Goal: Task Accomplishment & Management: Manage account settings

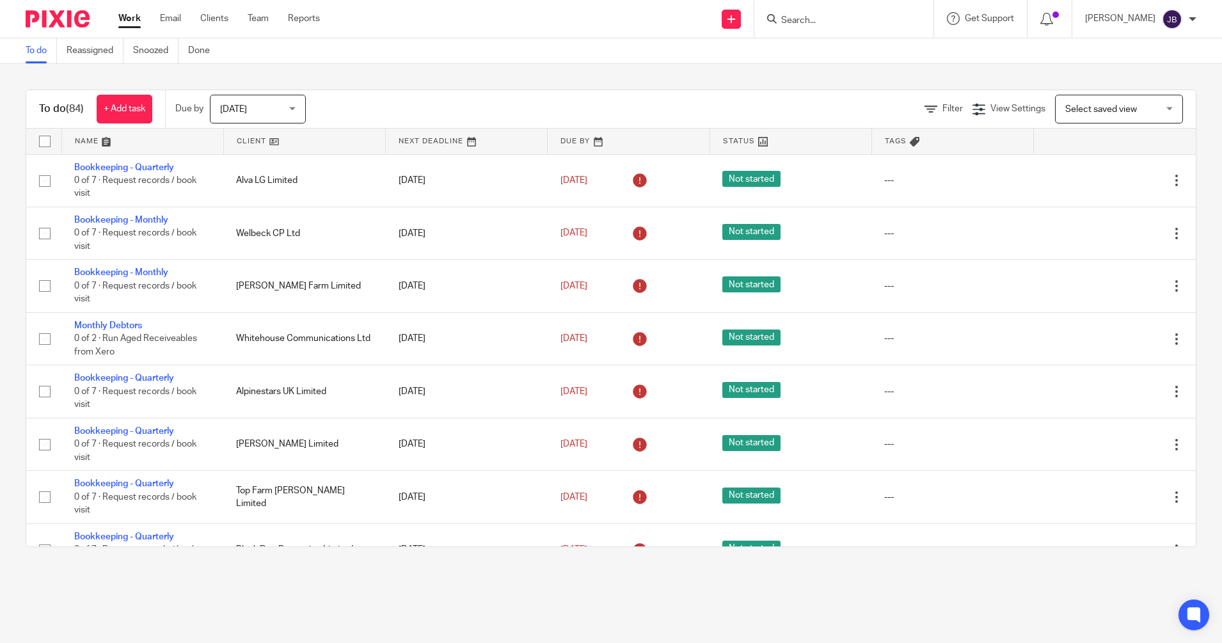
click at [809, 21] on input "Search" at bounding box center [837, 21] width 115 height 12
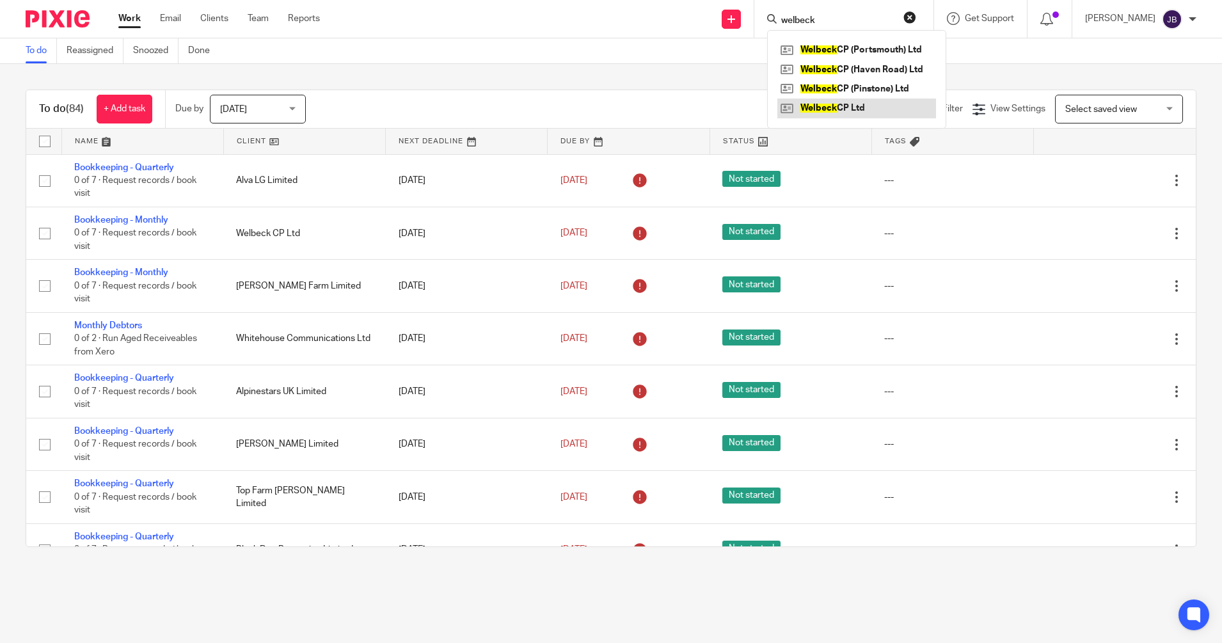
type input "welbeck"
click at [875, 107] on link at bounding box center [856, 108] width 159 height 19
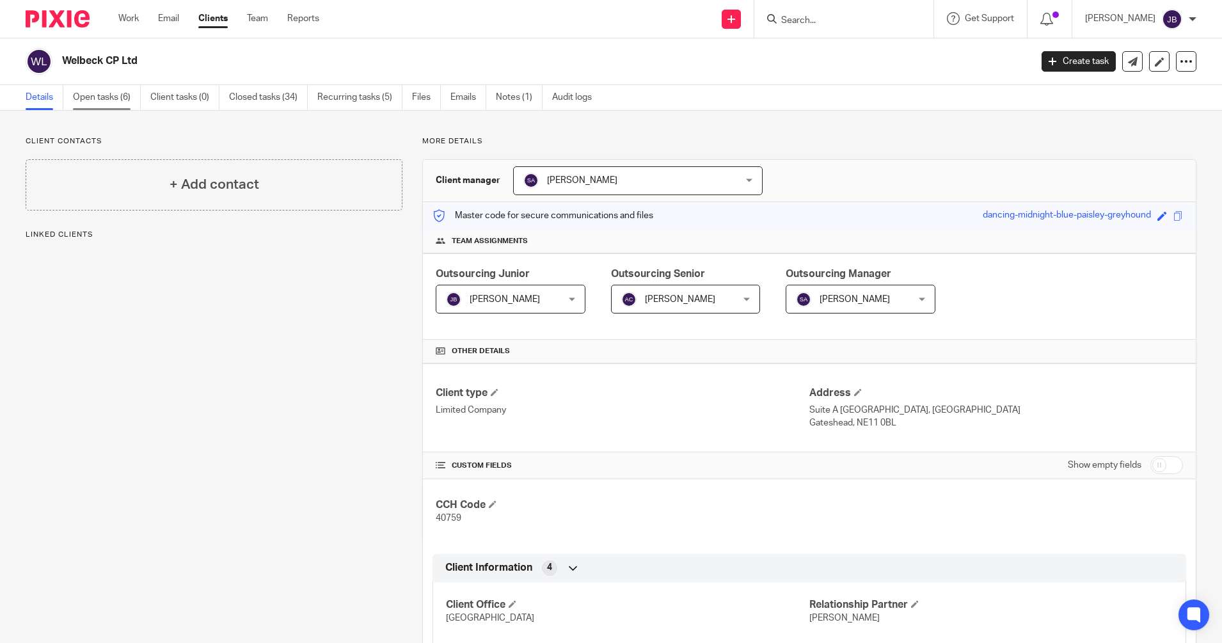
click at [106, 99] on link "Open tasks (6)" at bounding box center [107, 97] width 68 height 25
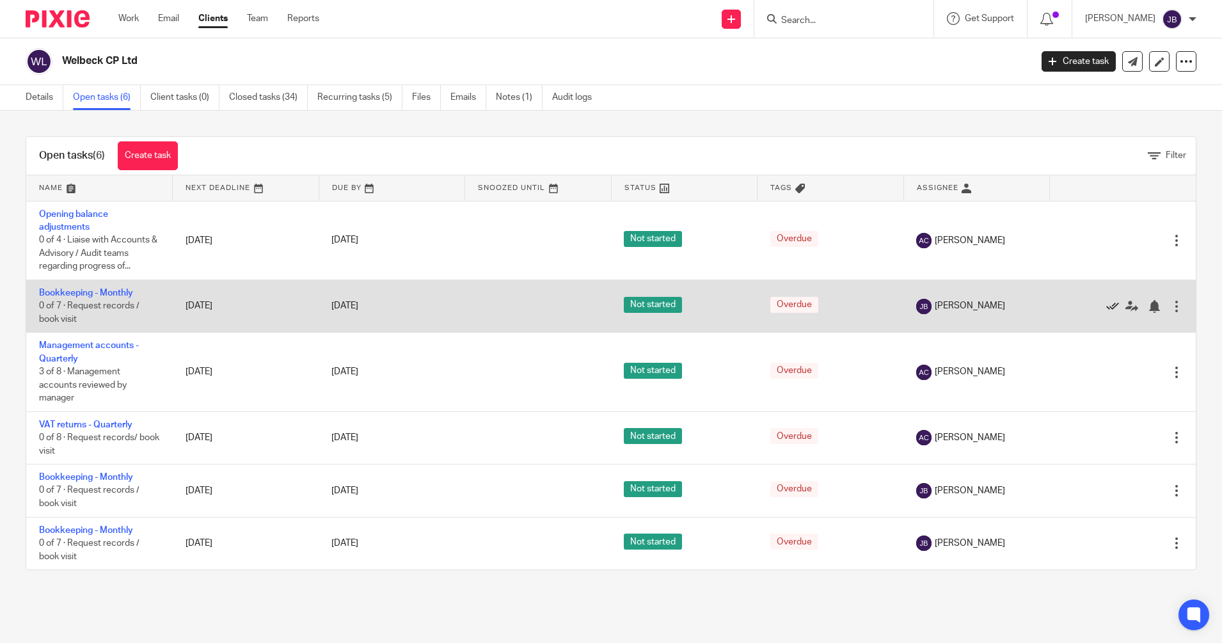
click at [1106, 303] on icon at bounding box center [1112, 306] width 13 height 13
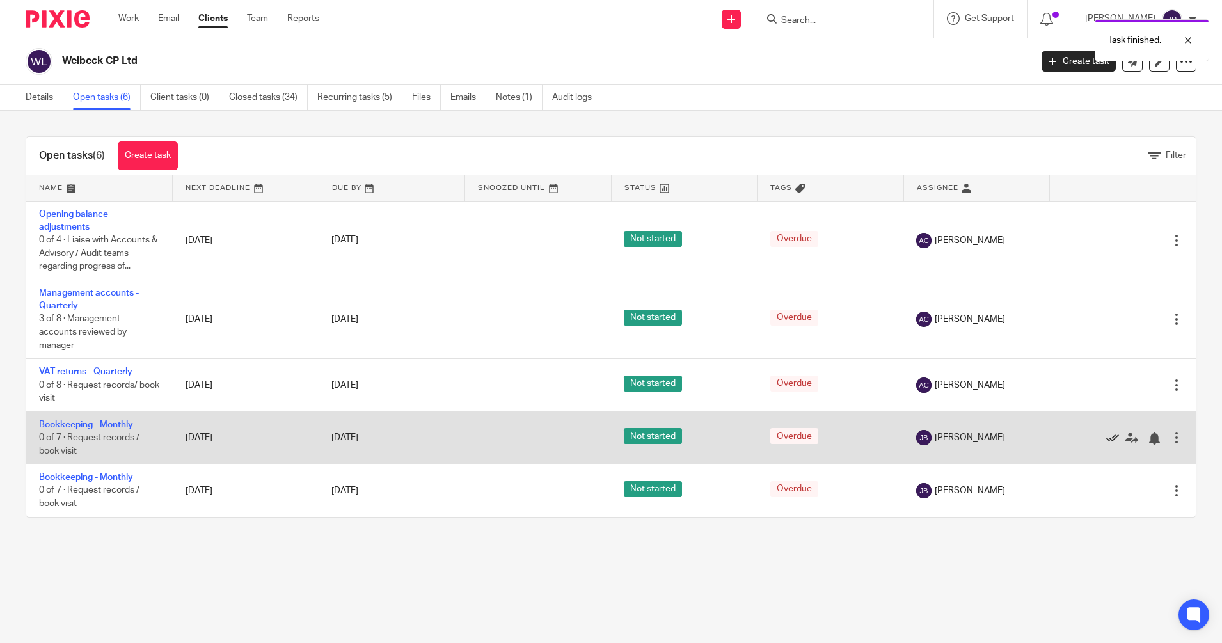
click at [1106, 434] on icon at bounding box center [1112, 438] width 13 height 13
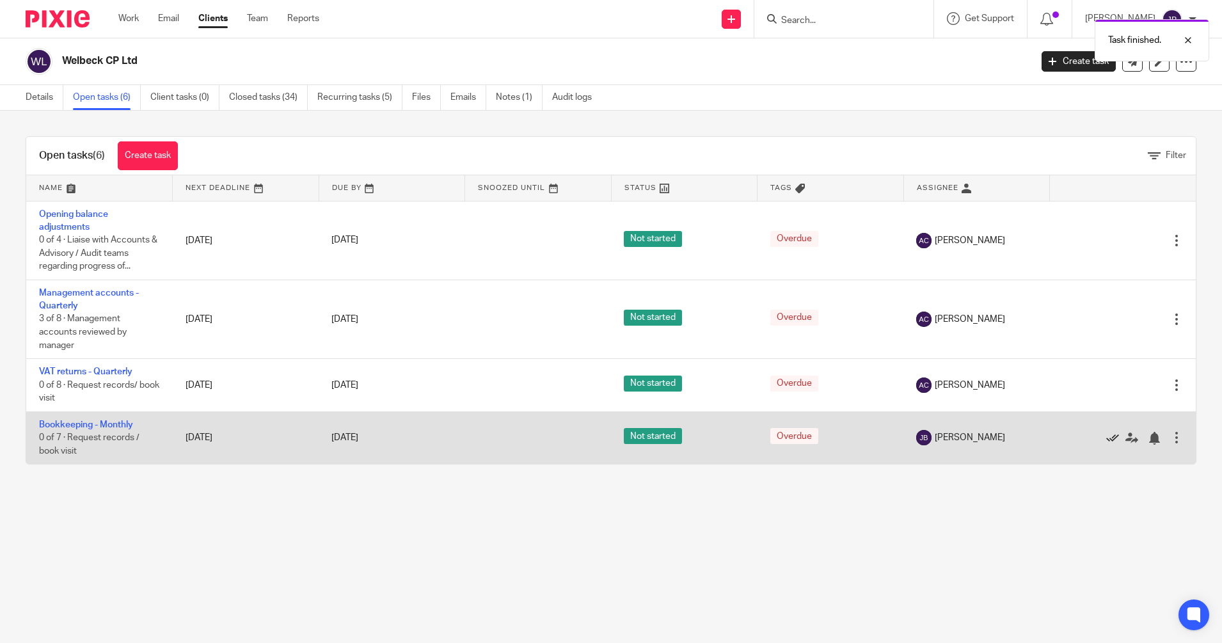
click at [1106, 433] on icon at bounding box center [1112, 438] width 13 height 13
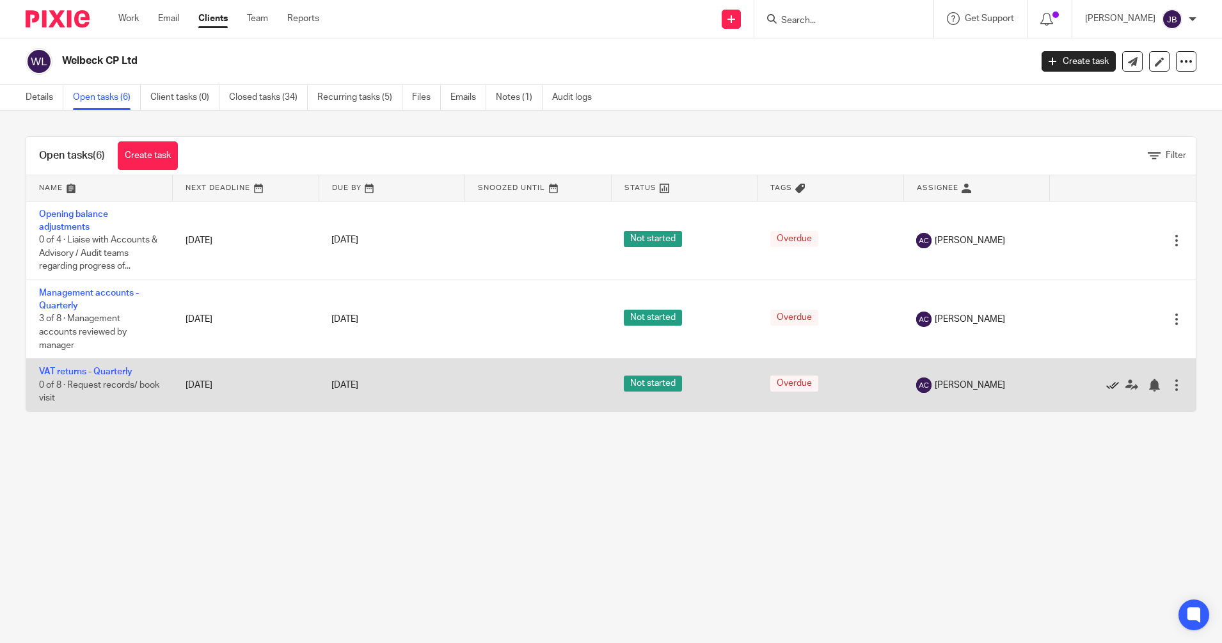
click at [1106, 383] on icon at bounding box center [1112, 385] width 13 height 13
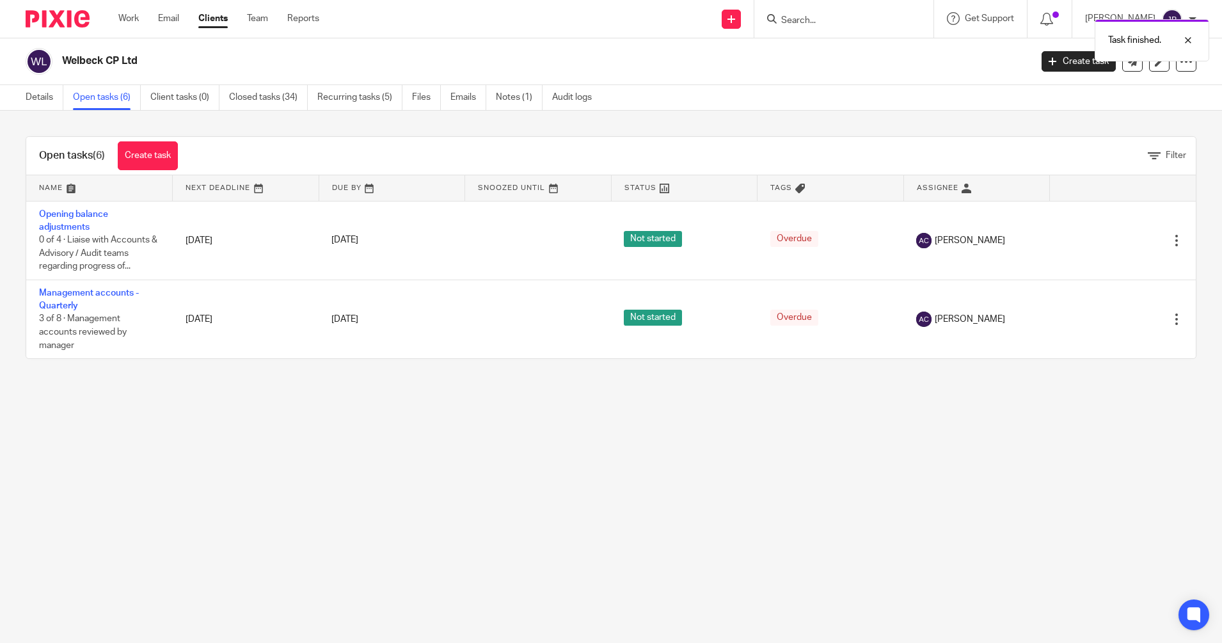
click at [804, 20] on div "Task finished." at bounding box center [910, 37] width 598 height 49
click at [821, 20] on div "Task finished." at bounding box center [910, 37] width 598 height 49
click at [821, 20] on input "Search" at bounding box center [837, 21] width 115 height 12
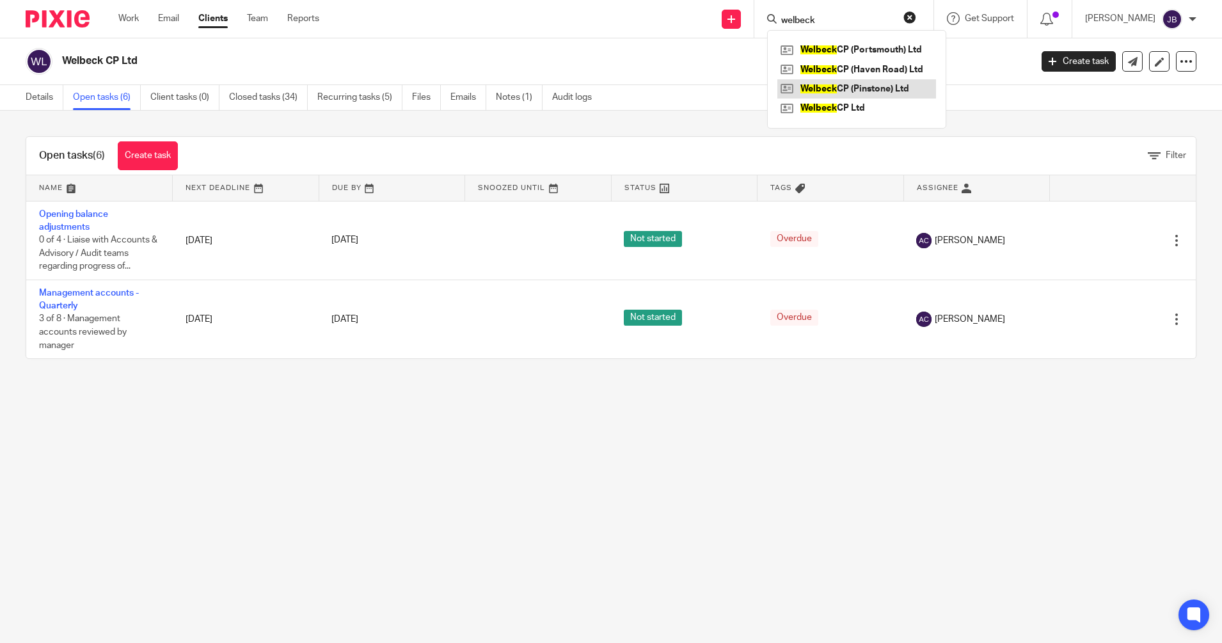
type input "welbeck"
click at [892, 85] on link at bounding box center [856, 88] width 159 height 19
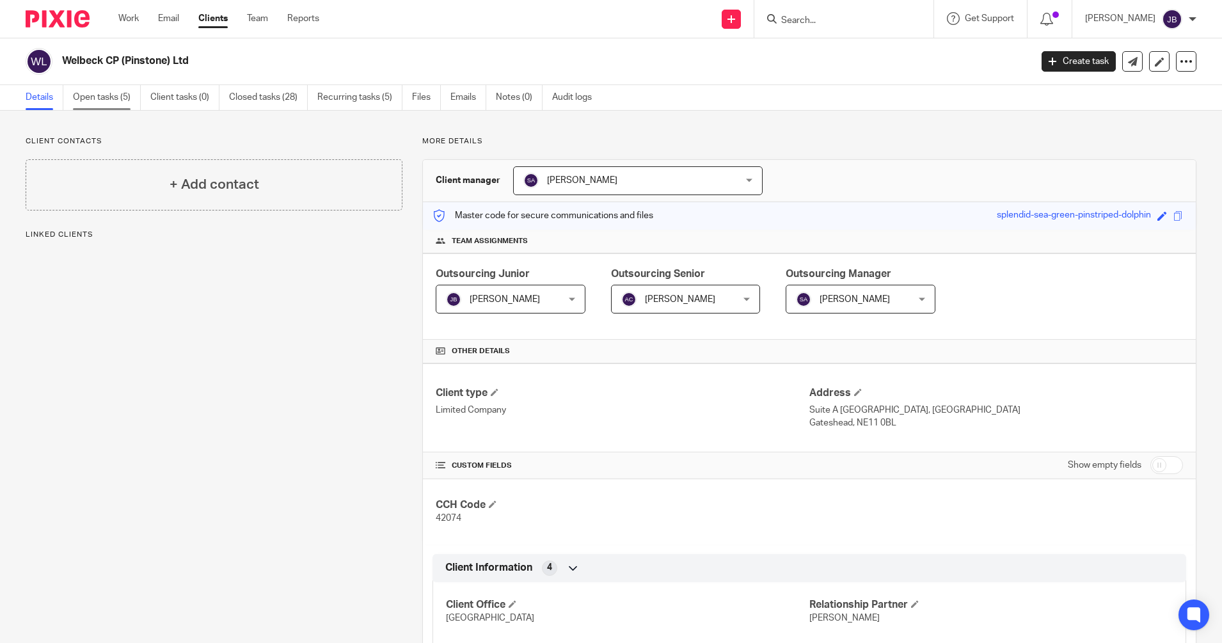
click at [112, 102] on link "Open tasks (5)" at bounding box center [107, 97] width 68 height 25
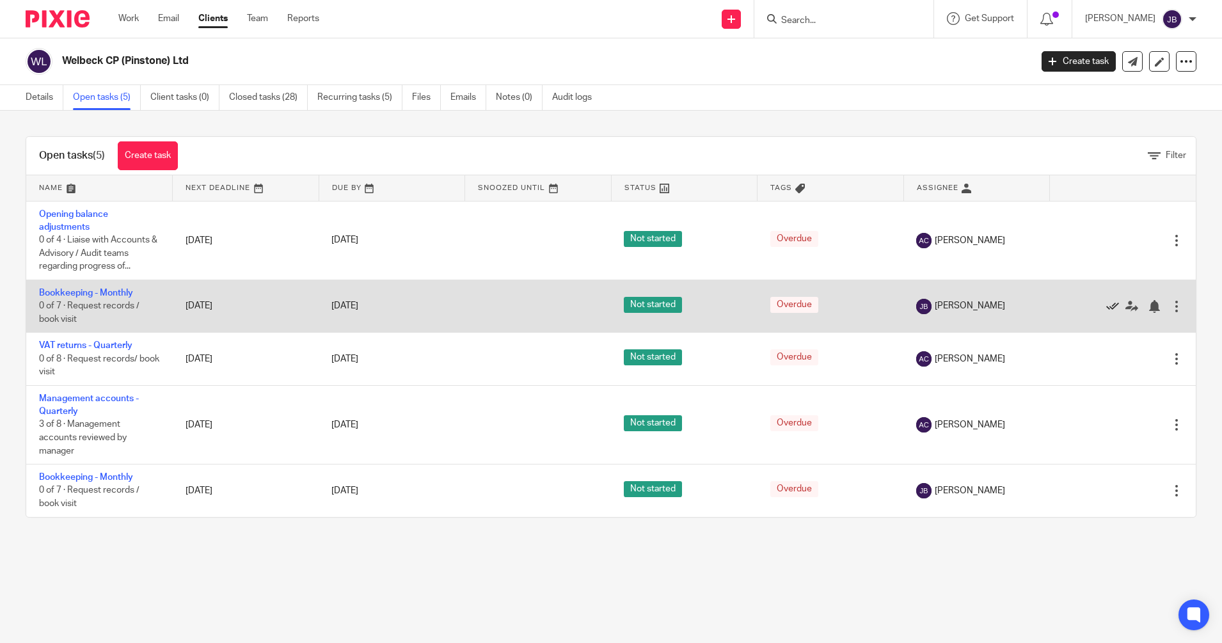
click at [1106, 303] on icon at bounding box center [1112, 306] width 13 height 13
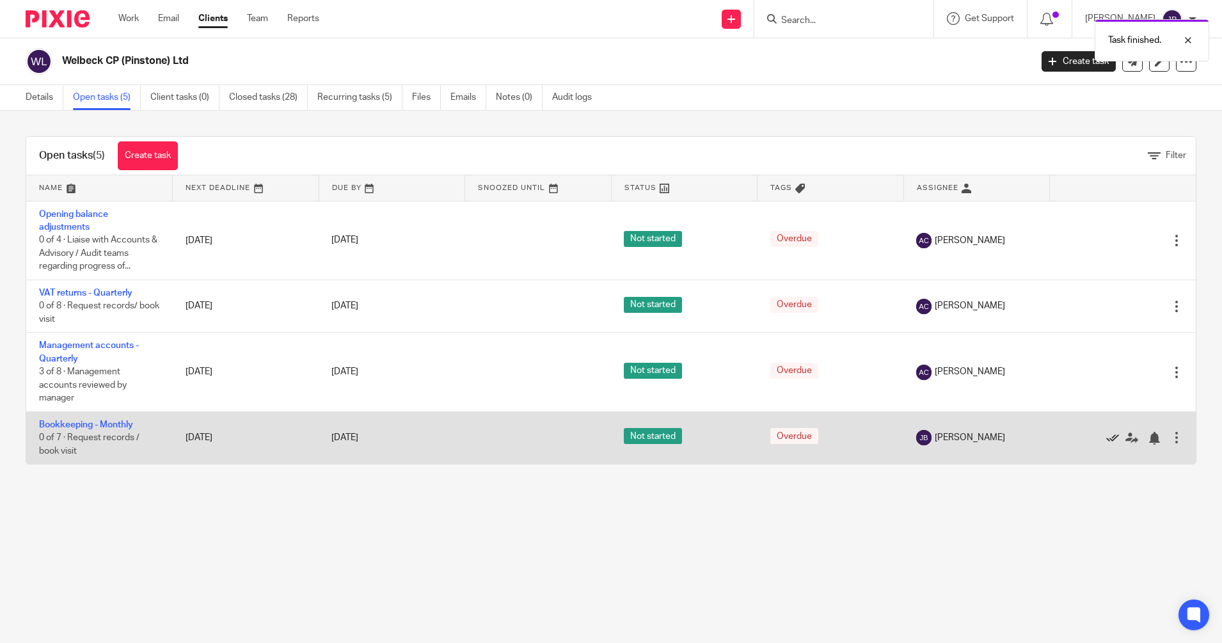
click at [1106, 436] on icon at bounding box center [1112, 438] width 13 height 13
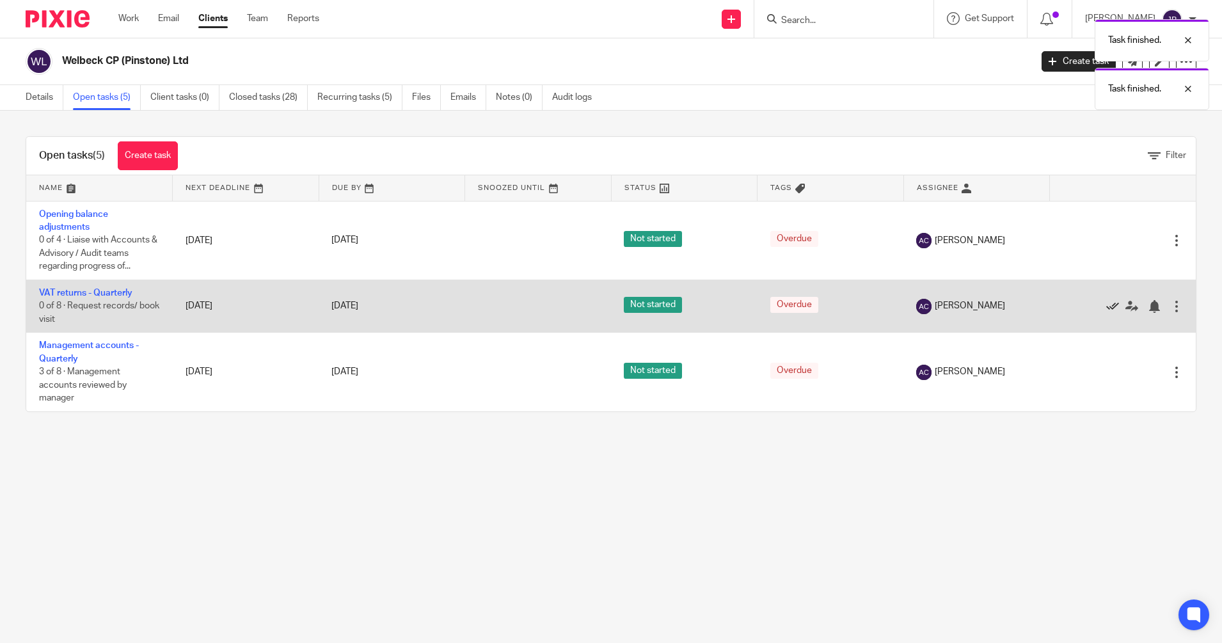
click at [1106, 301] on icon at bounding box center [1112, 306] width 13 height 13
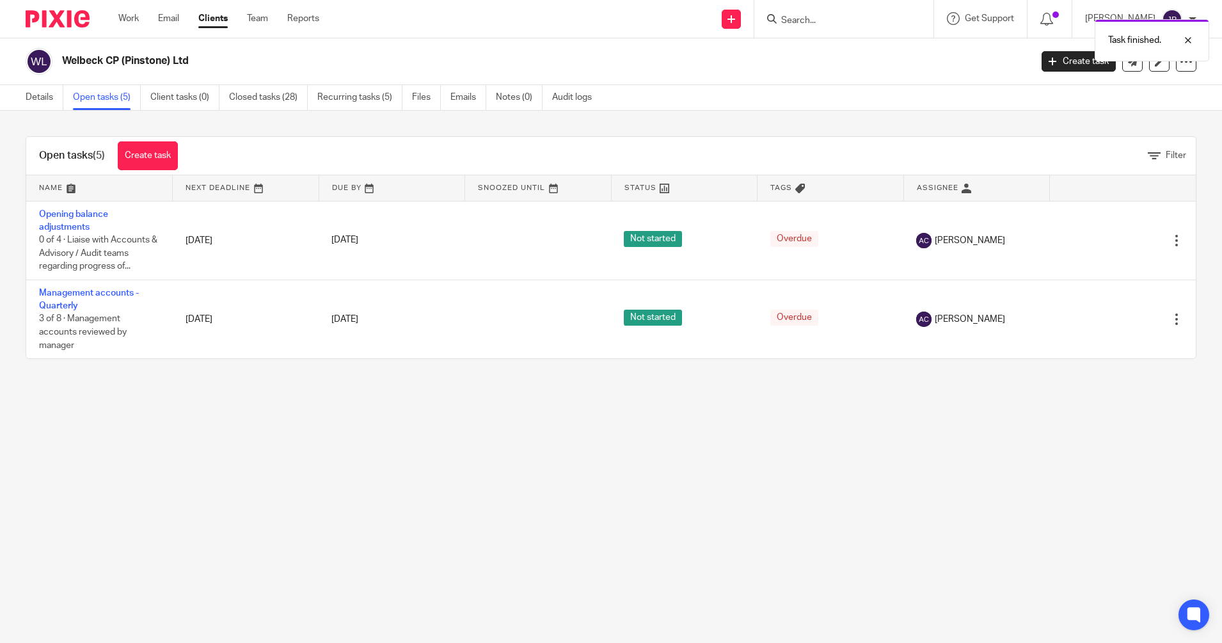
click at [812, 19] on div "Task finished." at bounding box center [910, 37] width 598 height 49
click at [812, 19] on input "Search" at bounding box center [837, 21] width 115 height 12
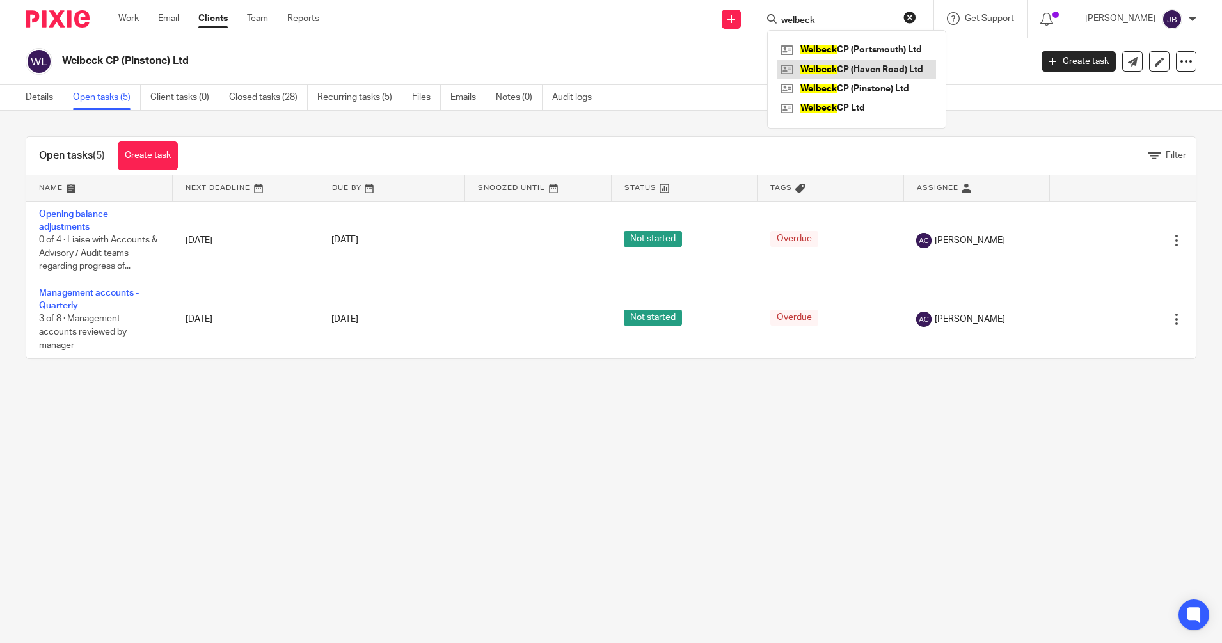
type input "welbeck"
click at [857, 67] on link at bounding box center [856, 69] width 159 height 19
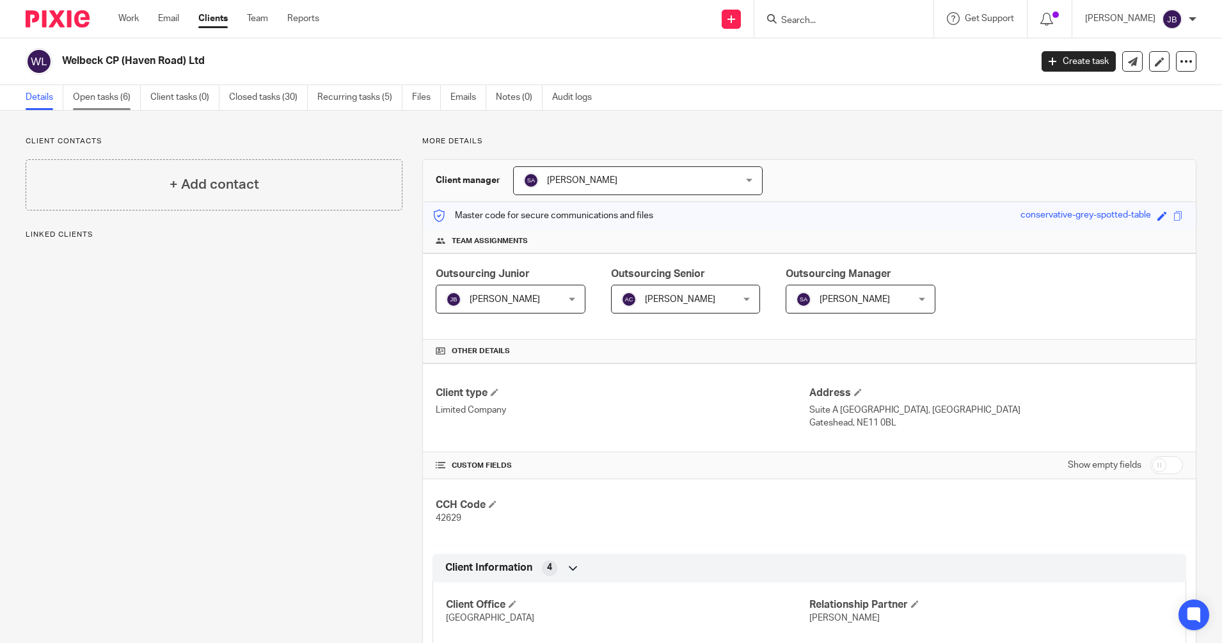
click at [114, 87] on link "Open tasks (6)" at bounding box center [107, 97] width 68 height 25
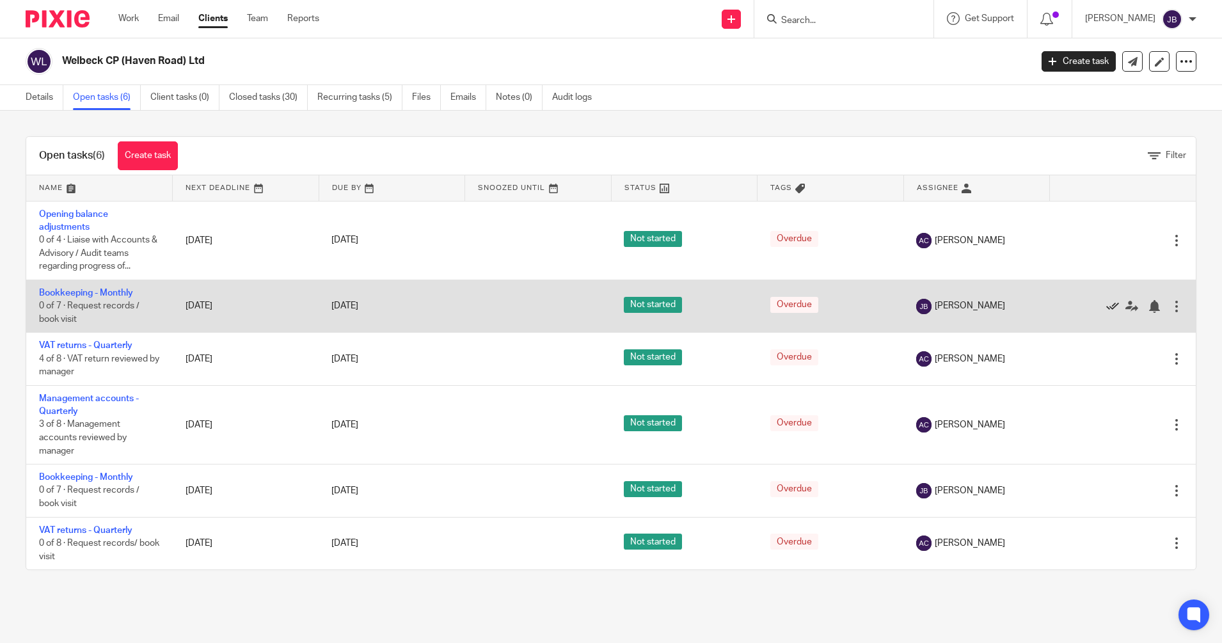
click at [1106, 303] on icon at bounding box center [1112, 306] width 13 height 13
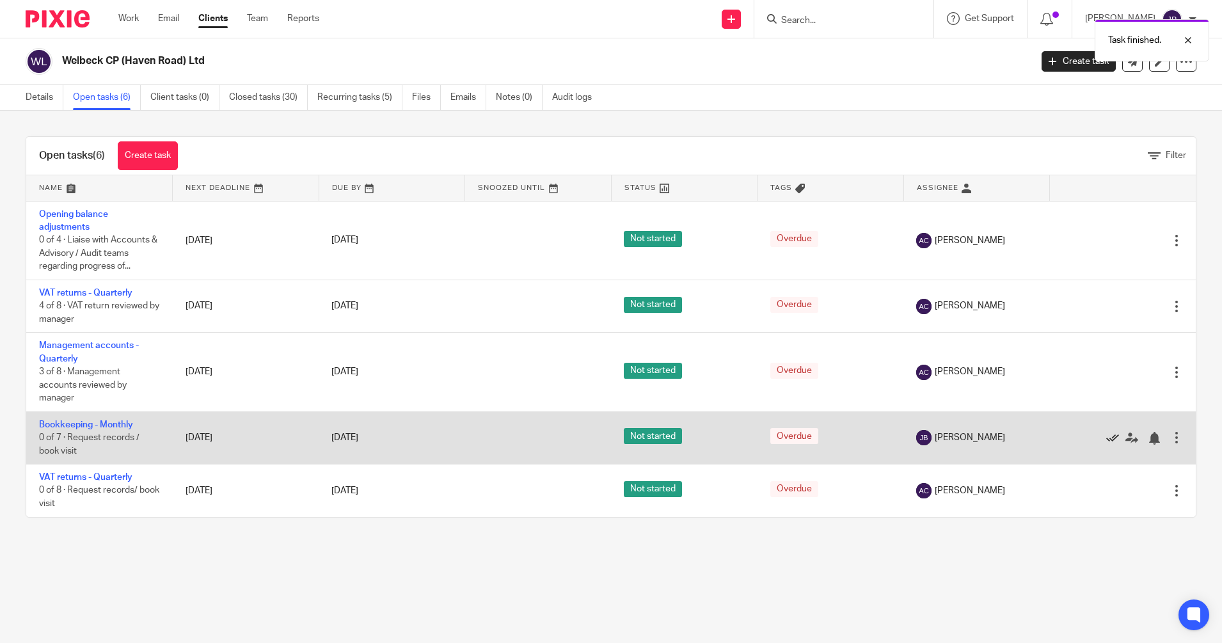
click at [1106, 434] on icon at bounding box center [1112, 438] width 13 height 13
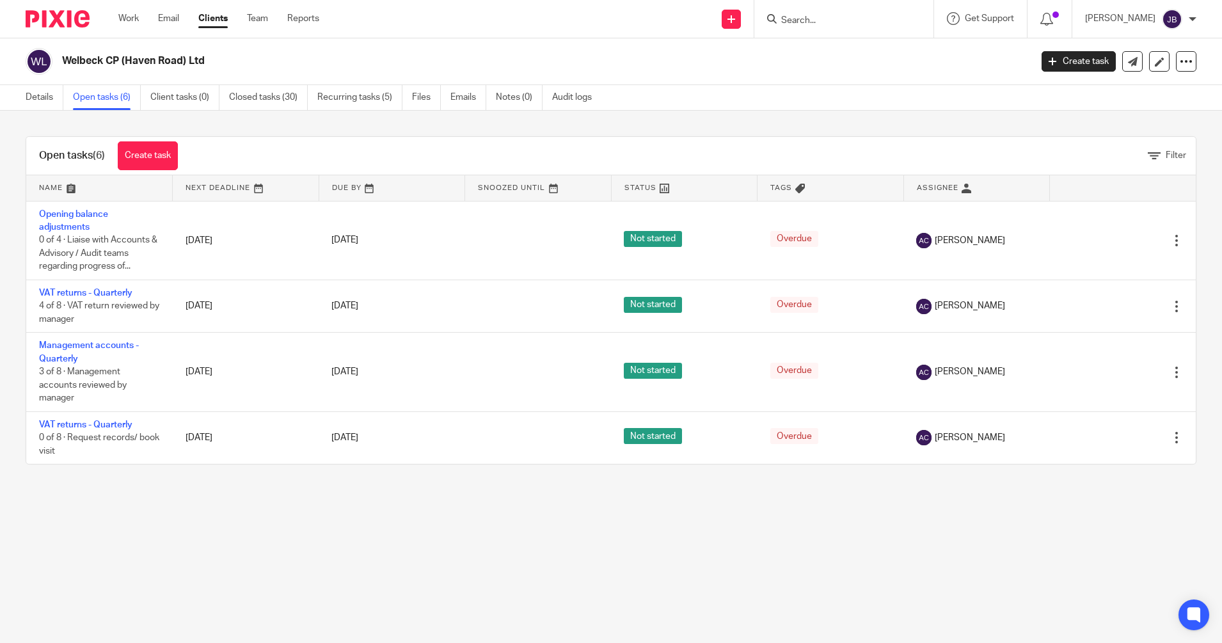
click at [815, 21] on input "Search" at bounding box center [837, 21] width 115 height 12
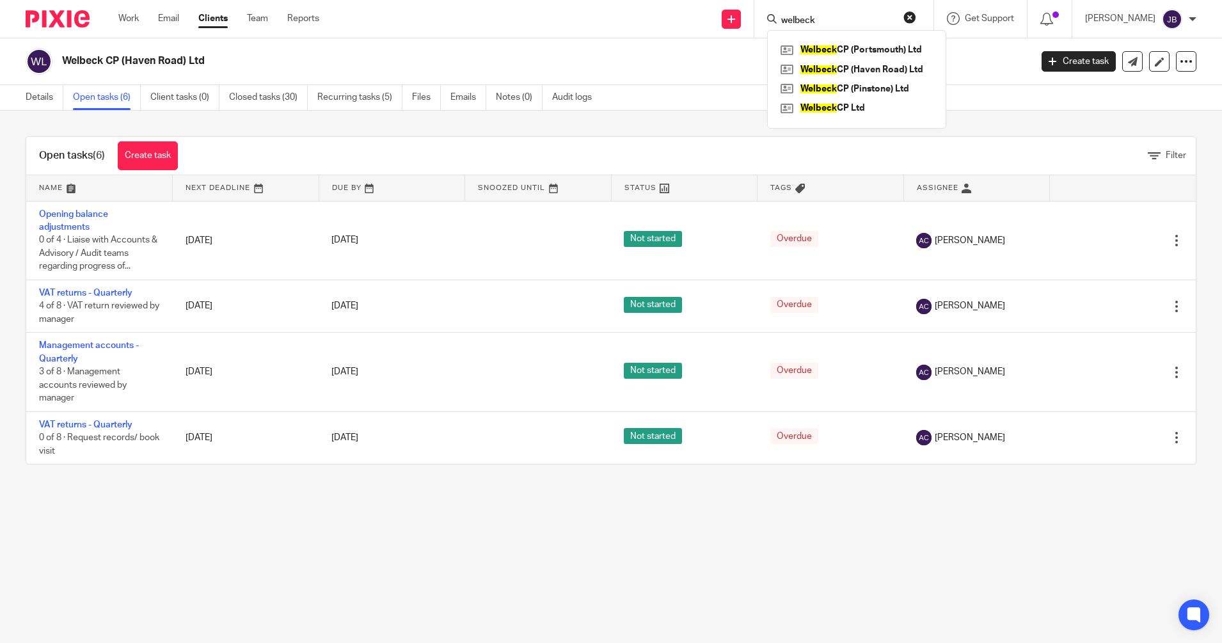
type input "welbeck"
click at [831, 40] on div "Welbeck CP (Portsmouth) Ltd Welbeck CP (Haven Road) Ltd Welbeck CP (Pinstone) L…" at bounding box center [856, 79] width 179 height 98
click at [841, 46] on link at bounding box center [856, 49] width 159 height 19
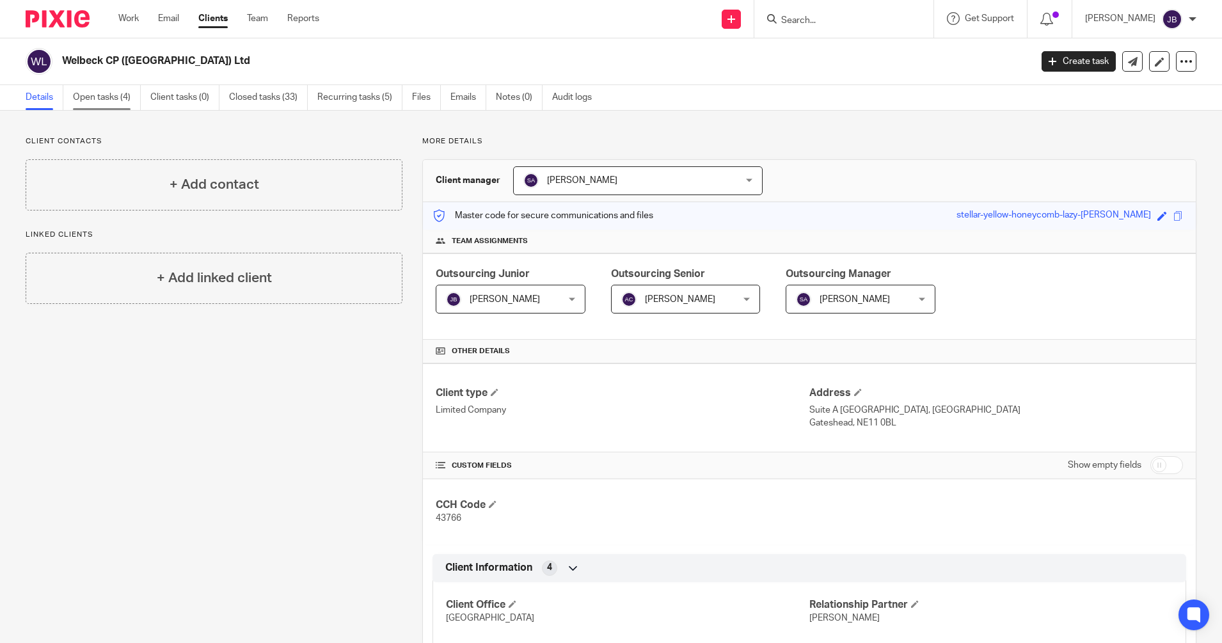
click at [112, 93] on link "Open tasks (4)" at bounding box center [107, 97] width 68 height 25
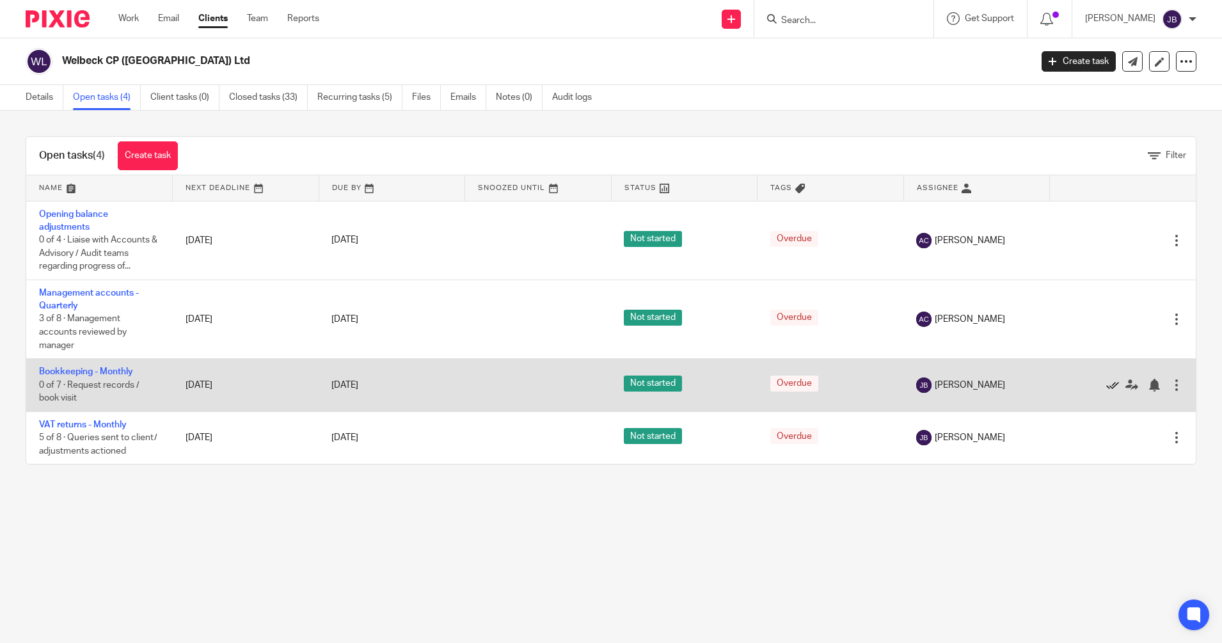
click at [1106, 384] on icon at bounding box center [1112, 385] width 13 height 13
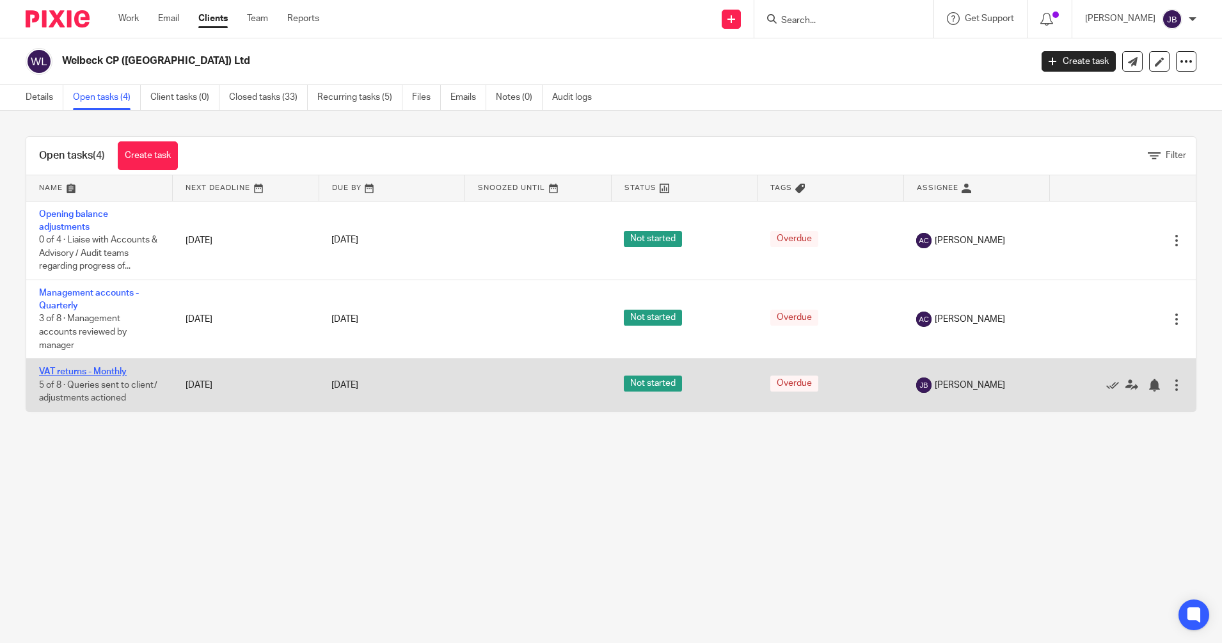
click at [105, 372] on link "VAT returns - Monthly" at bounding box center [83, 371] width 88 height 9
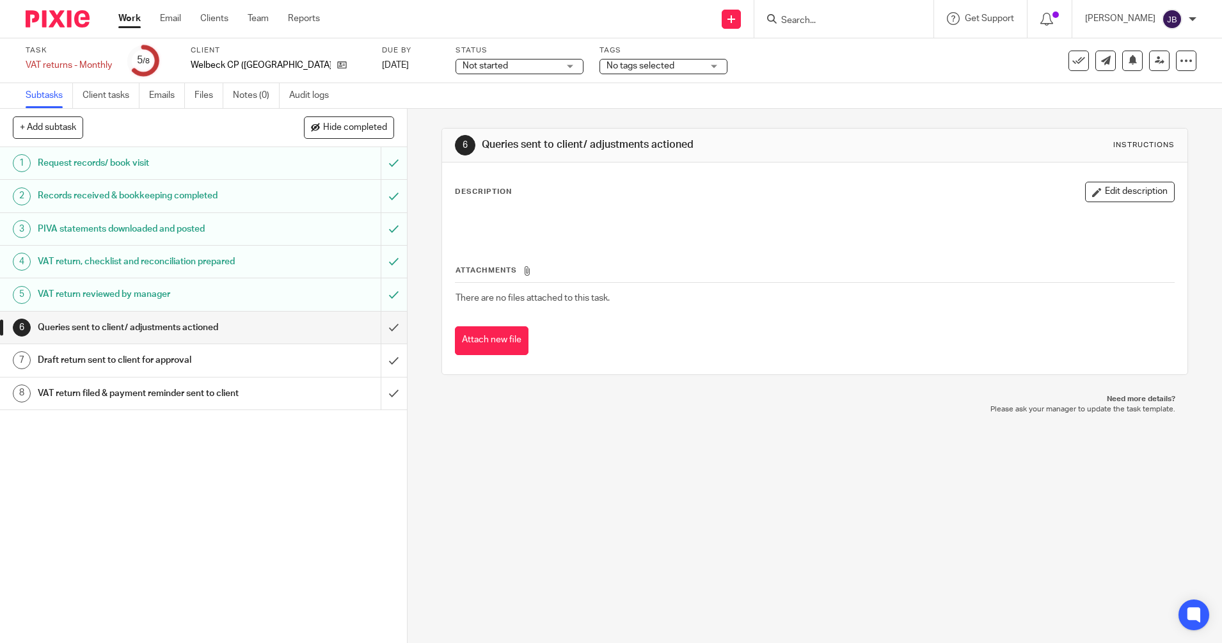
click at [176, 264] on h1 "VAT return, checklist and reconciliation prepared" at bounding box center [148, 261] width 220 height 19
drag, startPoint x: 718, startPoint y: 137, endPoint x: 214, endPoint y: 10, distance: 520.0
click at [214, 10] on body "Work Email Clients Team Reports Work Email Clients Team Reports Settings Send n…" at bounding box center [611, 321] width 1222 height 643
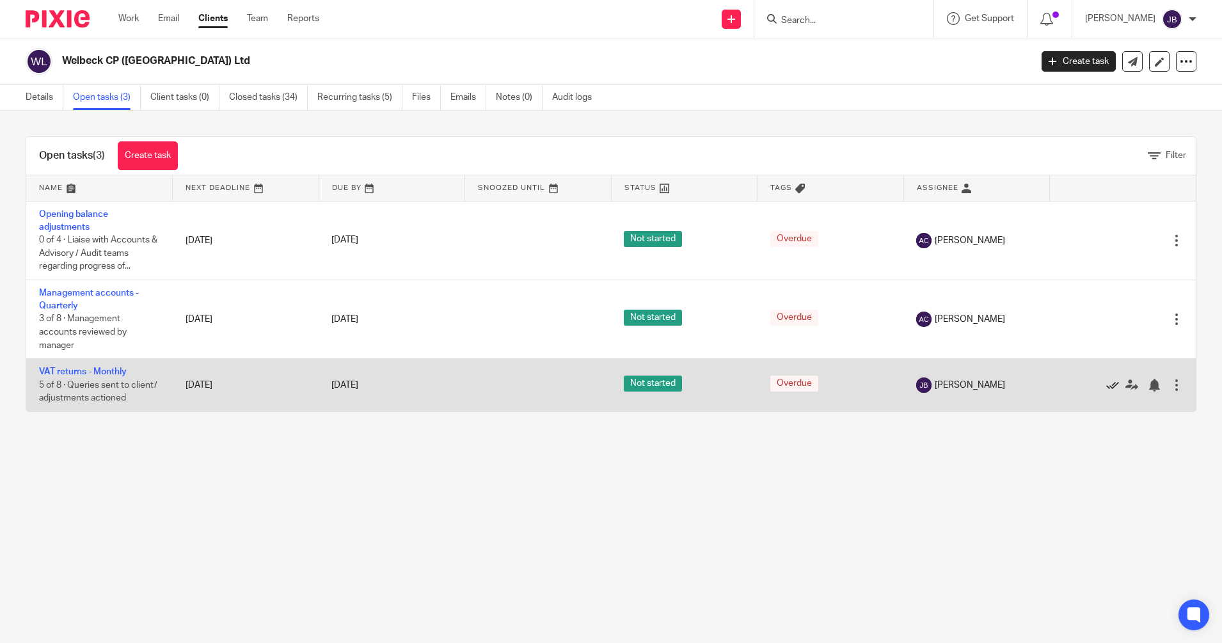
click at [1106, 380] on icon at bounding box center [1112, 385] width 13 height 13
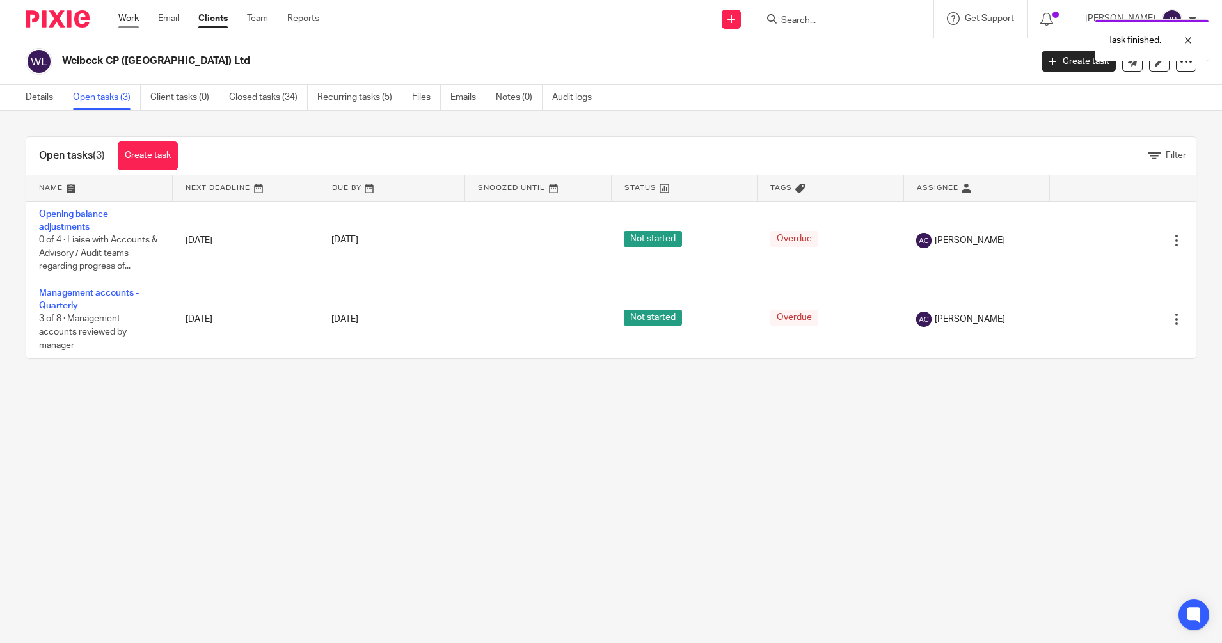
click at [126, 20] on link "Work" at bounding box center [128, 18] width 20 height 13
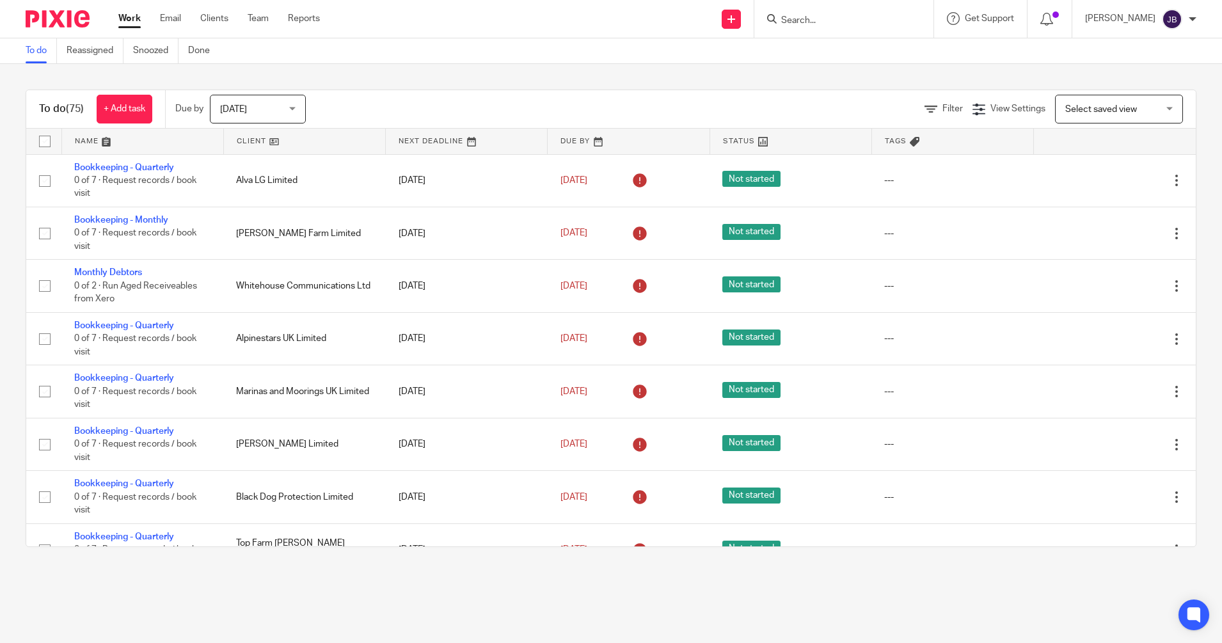
click at [824, 19] on input "Search" at bounding box center [837, 21] width 115 height 12
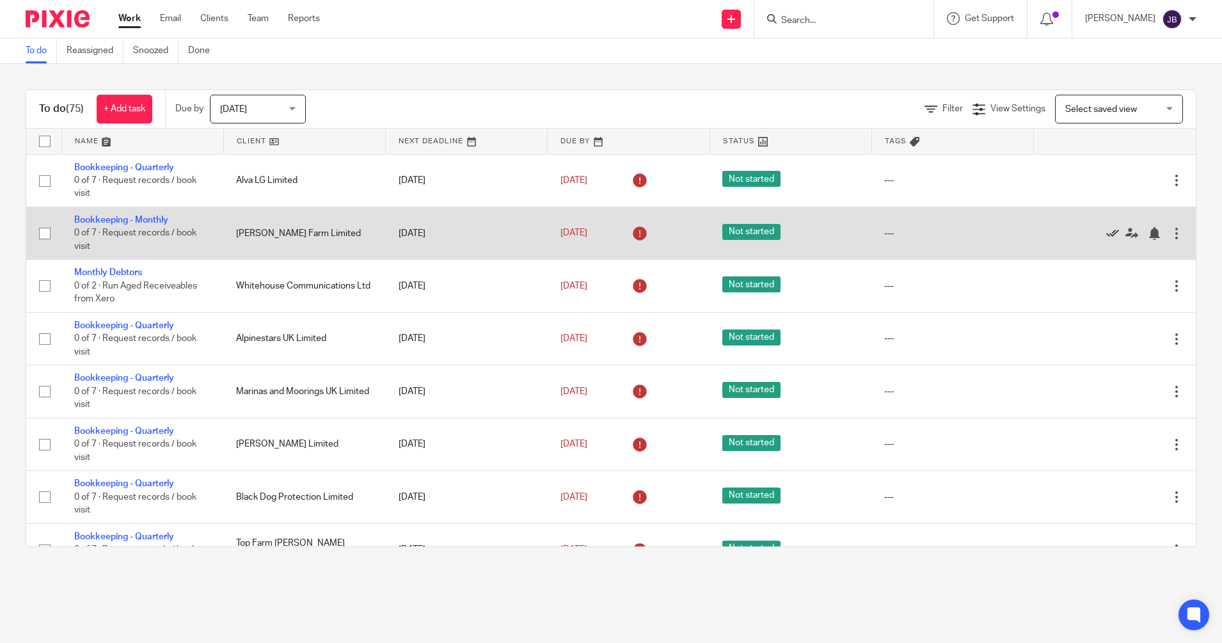
click at [1106, 230] on icon at bounding box center [1112, 233] width 13 height 13
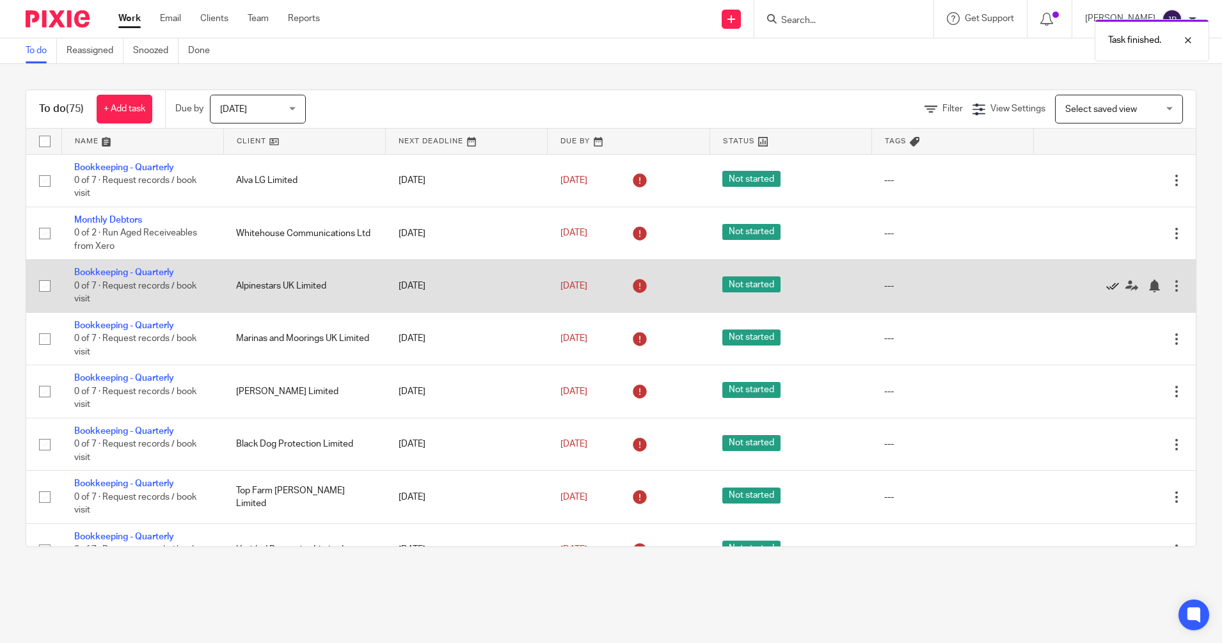
click at [1106, 284] on icon at bounding box center [1112, 286] width 13 height 13
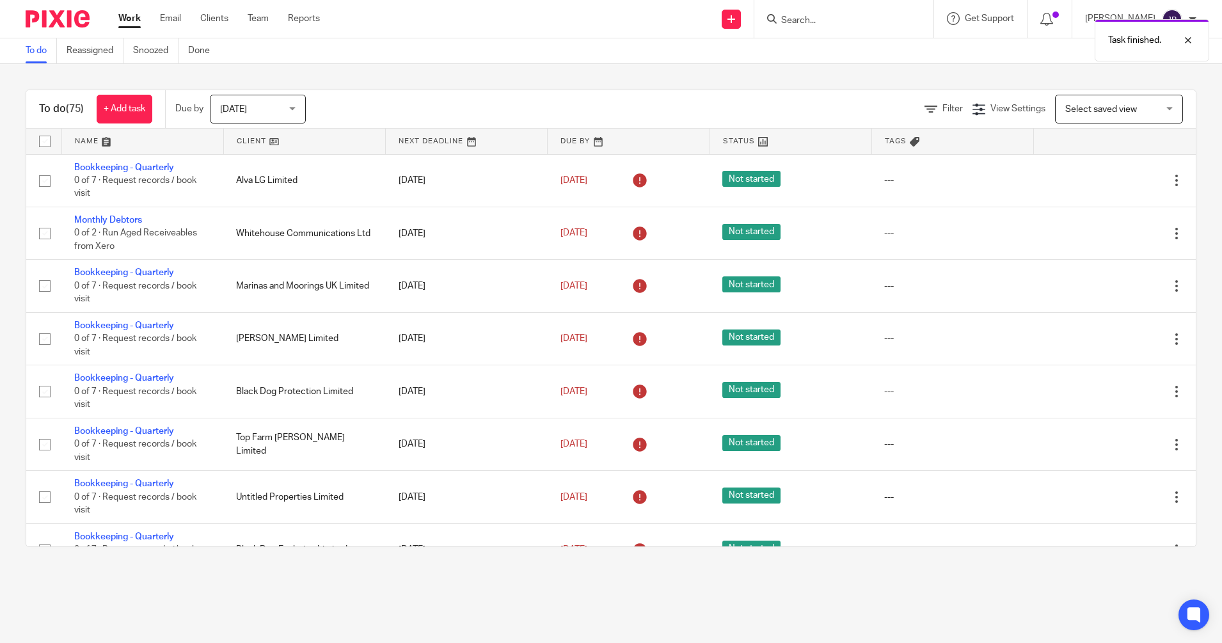
click at [1106, 284] on icon at bounding box center [1112, 286] width 13 height 13
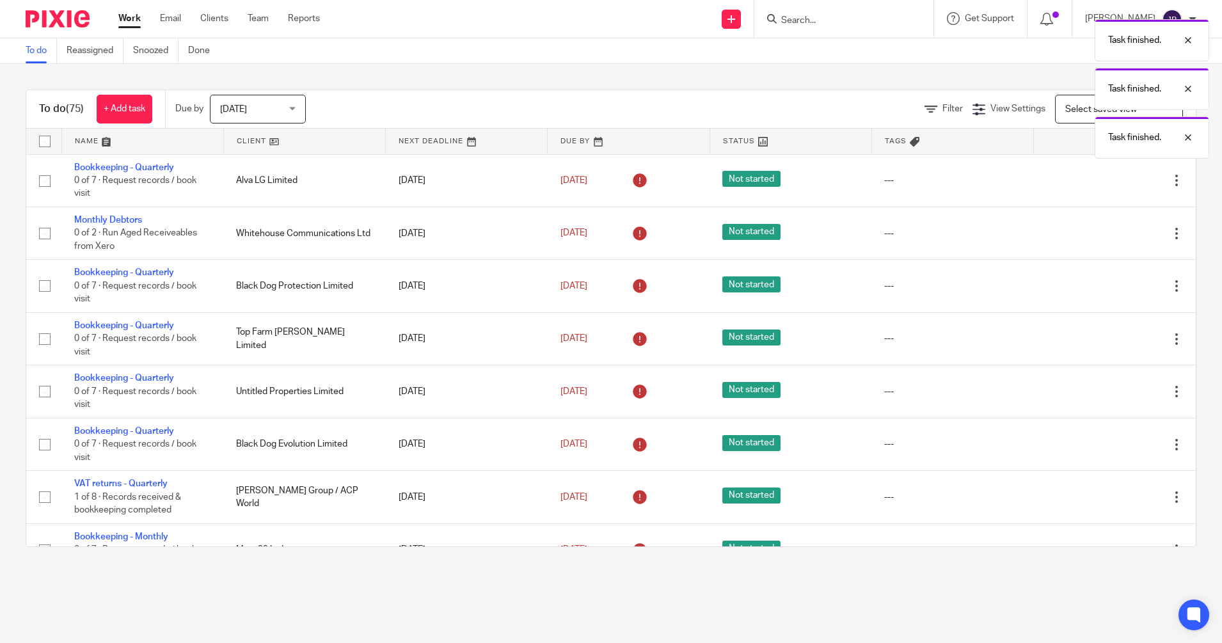
click at [1106, 284] on icon at bounding box center [1112, 286] width 13 height 13
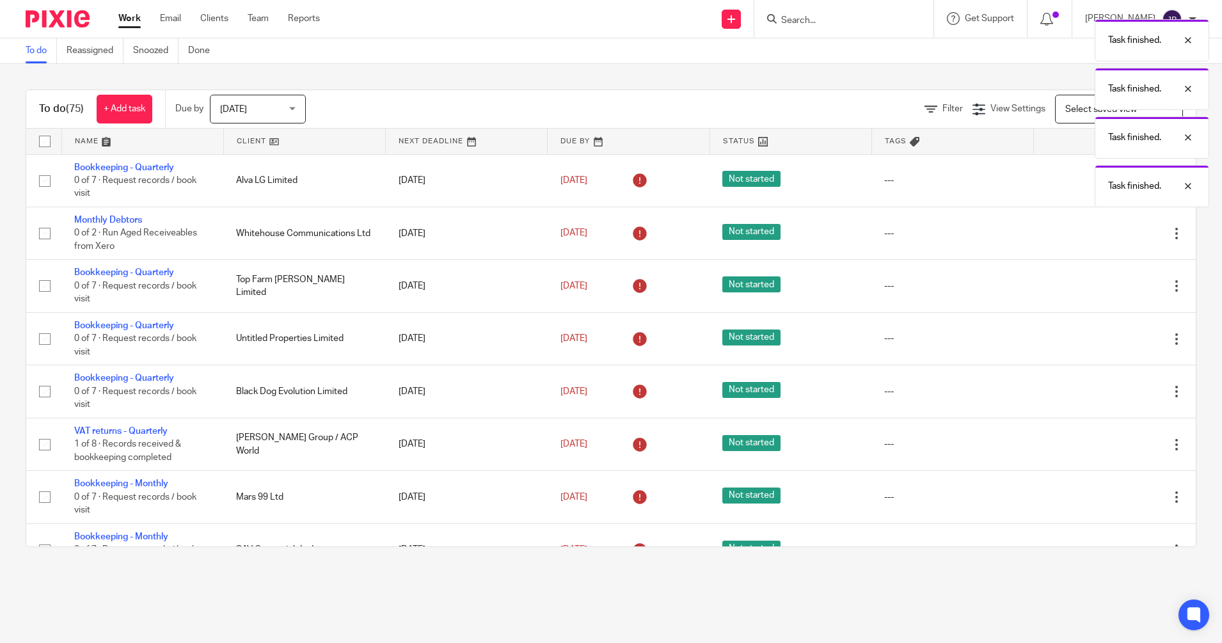
click at [1106, 284] on icon at bounding box center [1112, 286] width 13 height 13
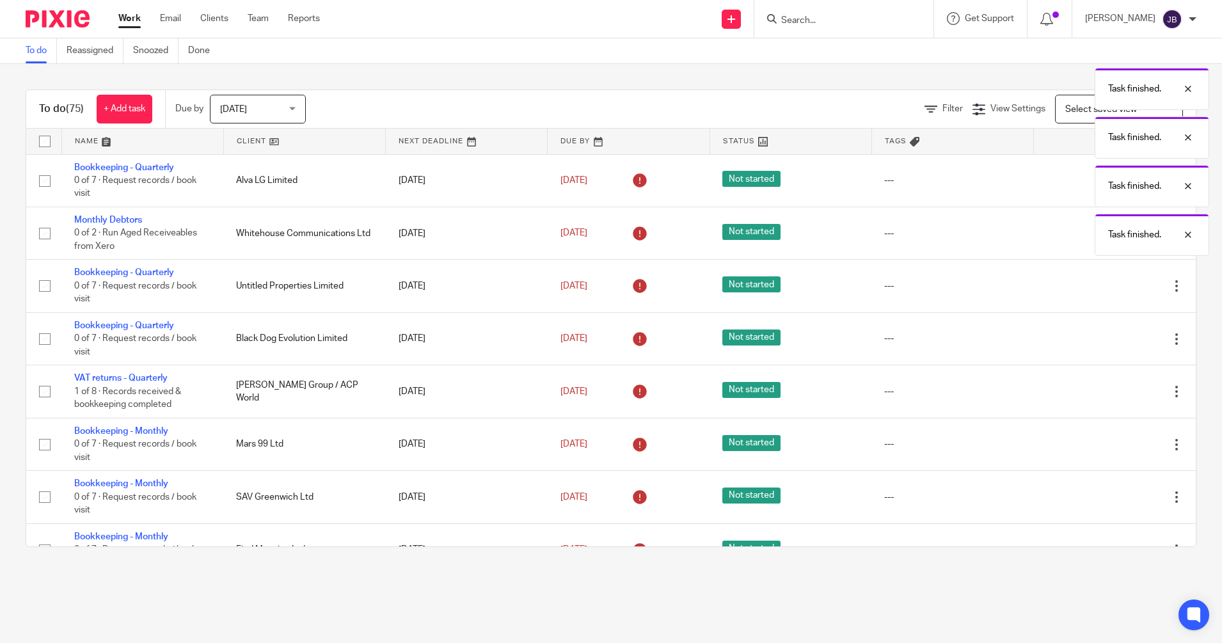
click at [1106, 284] on icon at bounding box center [1112, 286] width 13 height 13
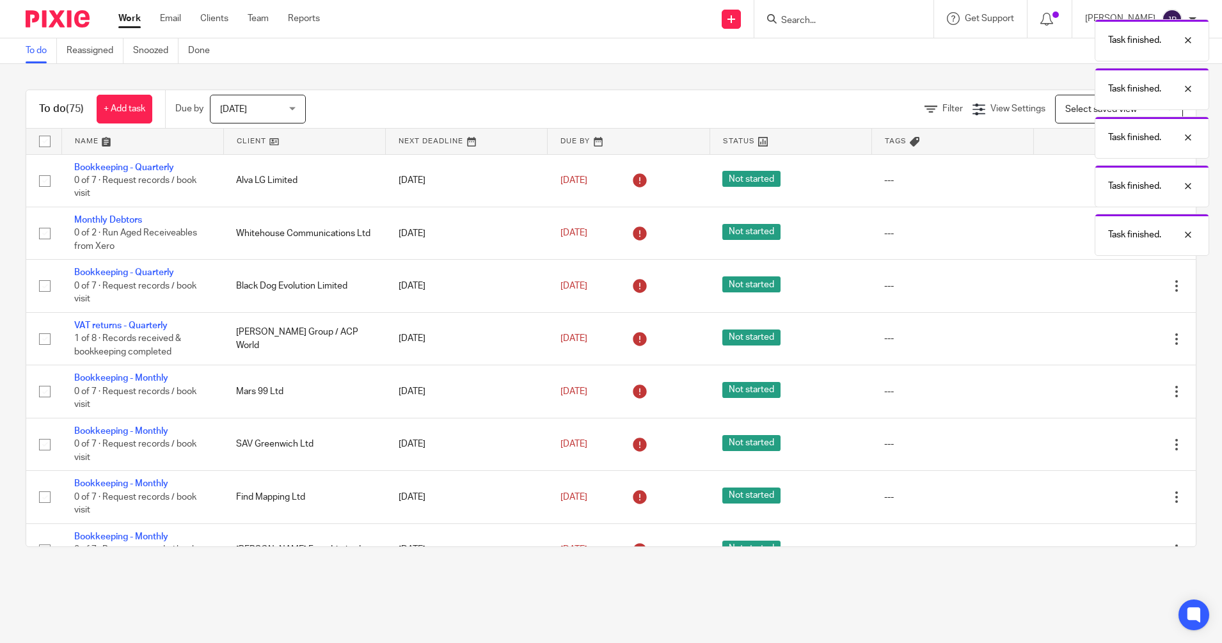
click at [1106, 284] on icon at bounding box center [1112, 286] width 13 height 13
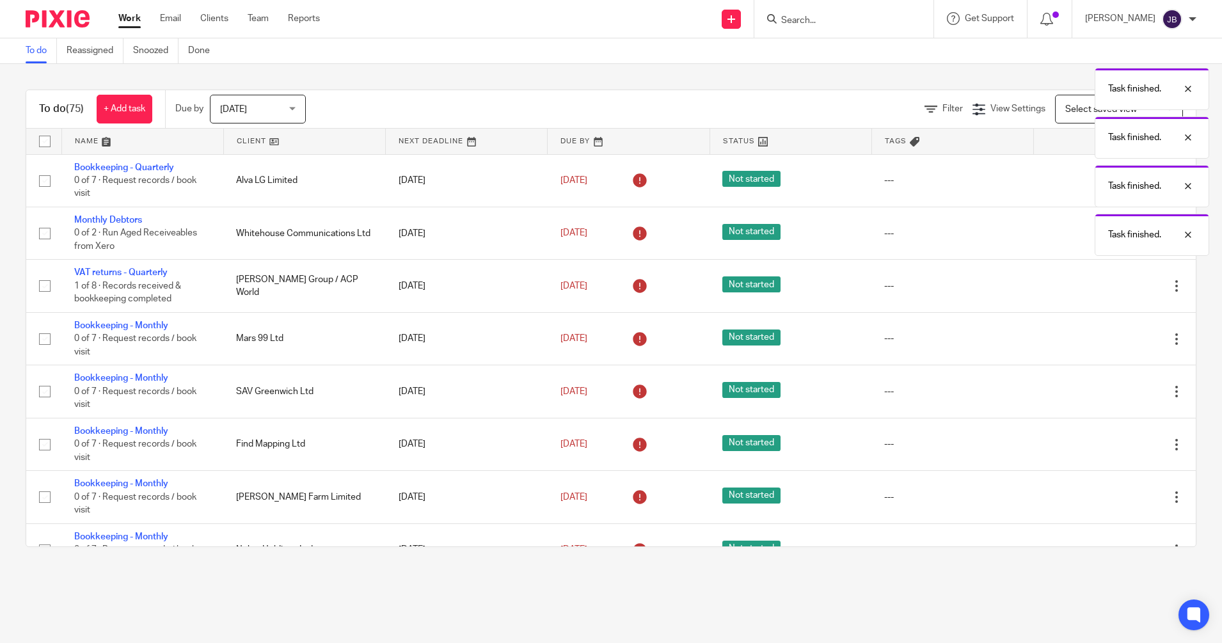
click at [1106, 284] on icon at bounding box center [1112, 286] width 13 height 13
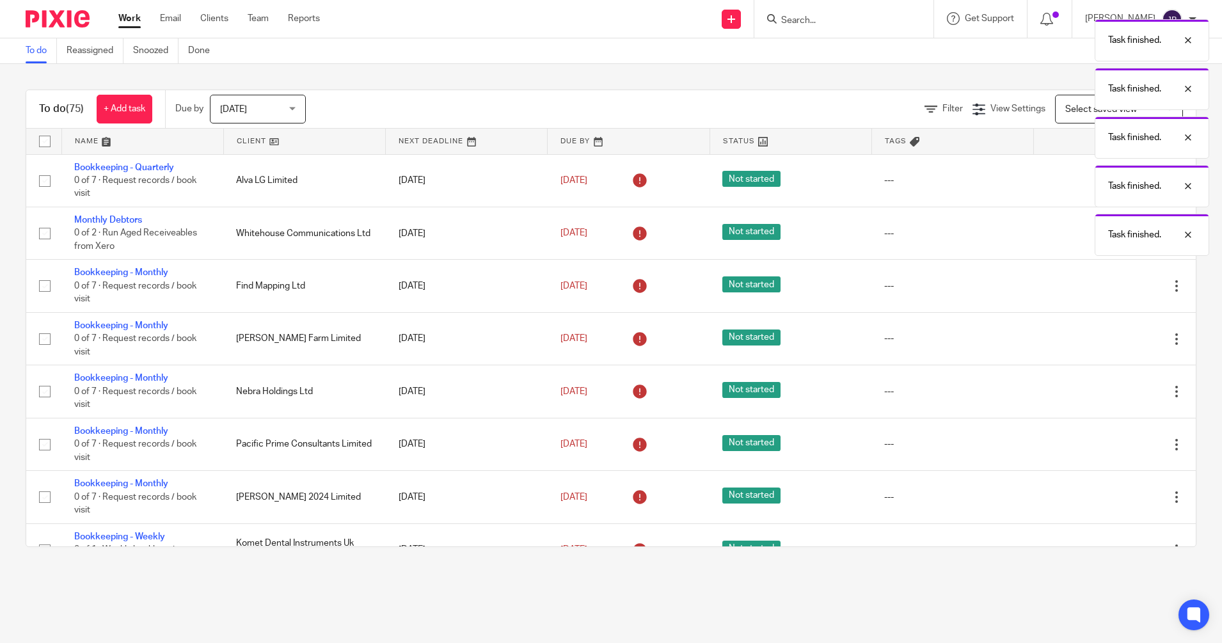
click at [1106, 284] on icon at bounding box center [1112, 286] width 13 height 13
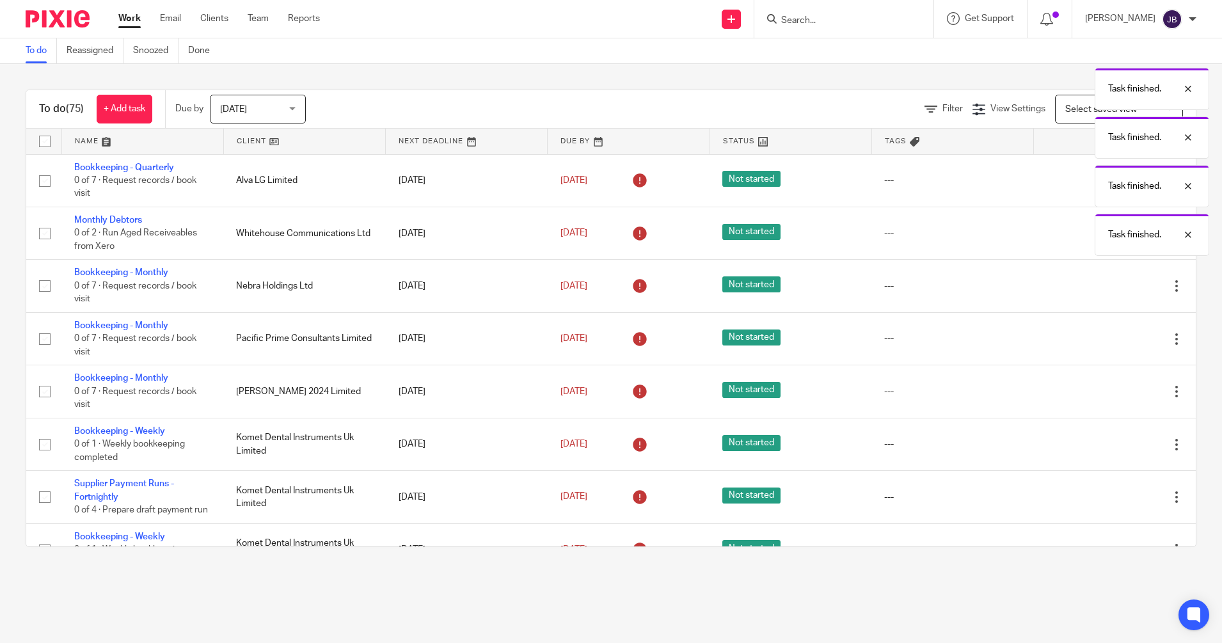
click at [1106, 284] on icon at bounding box center [1112, 286] width 13 height 13
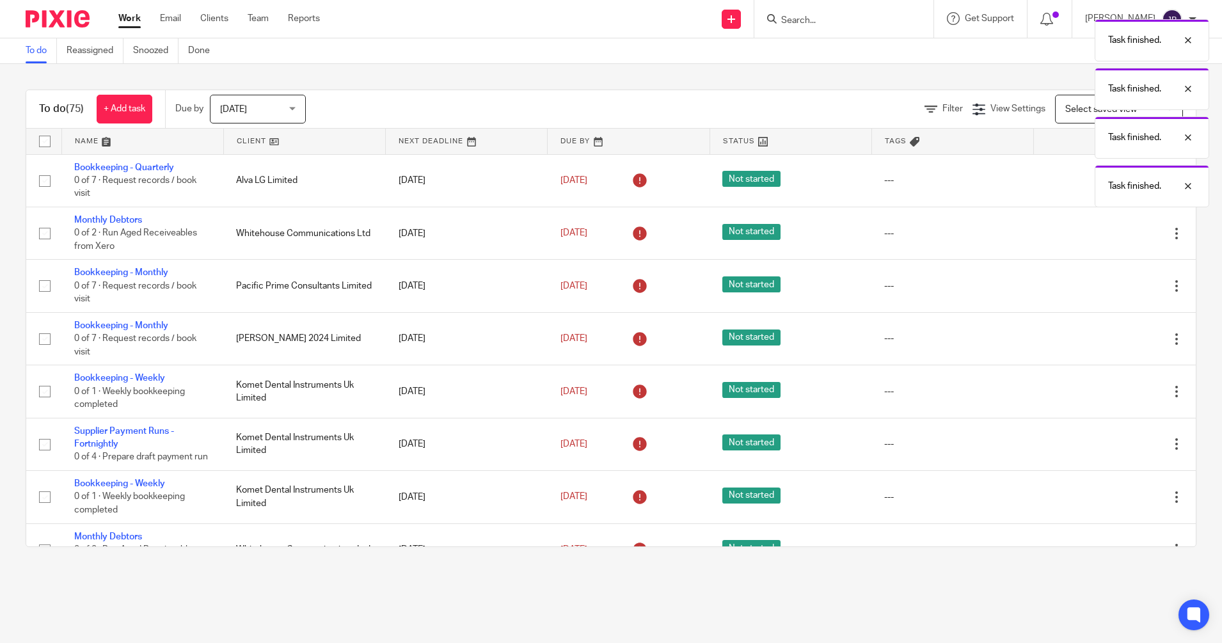
click at [1106, 284] on icon at bounding box center [1112, 286] width 13 height 13
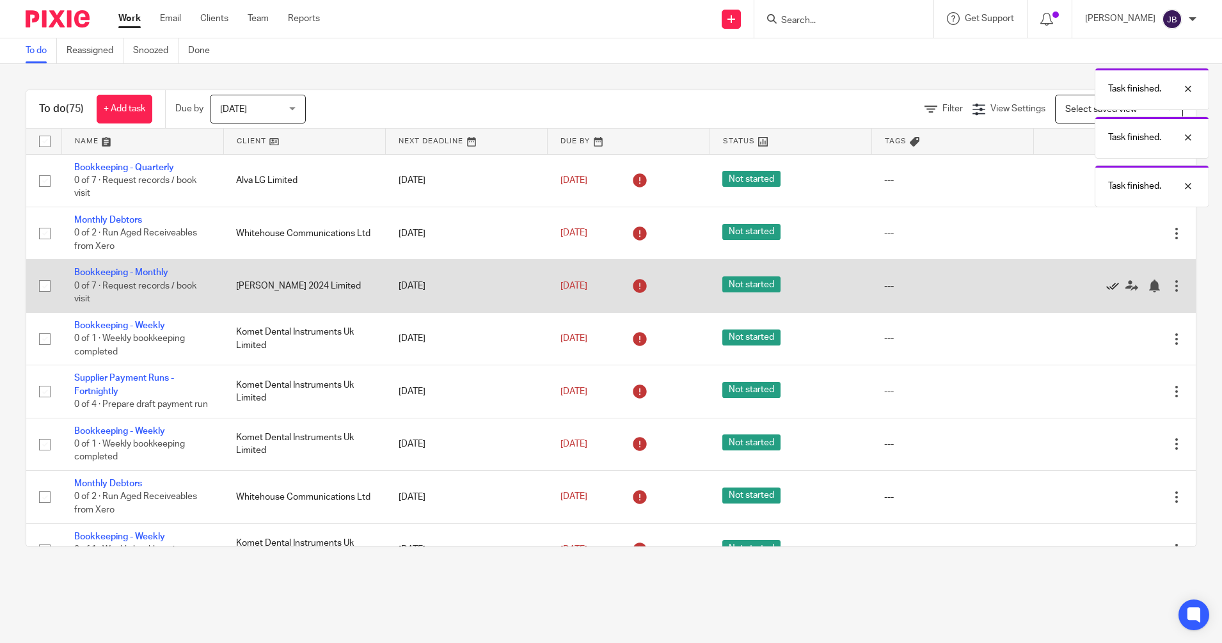
click at [1106, 284] on icon at bounding box center [1112, 286] width 13 height 13
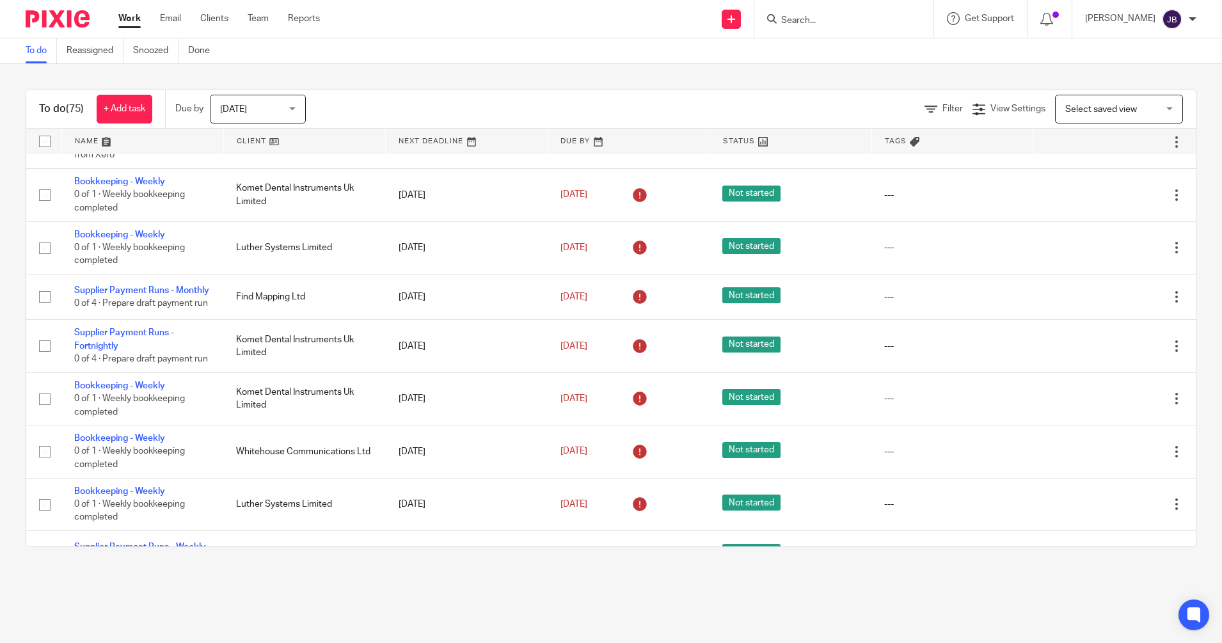
scroll to position [313, 0]
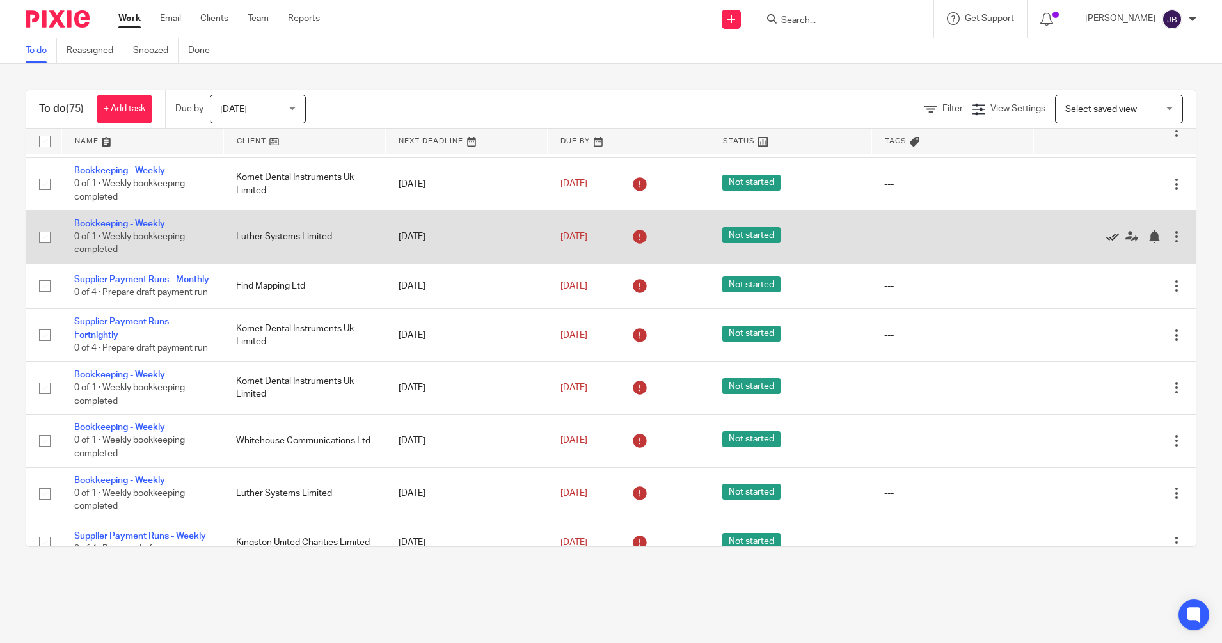
click at [1106, 243] on icon at bounding box center [1112, 236] width 13 height 13
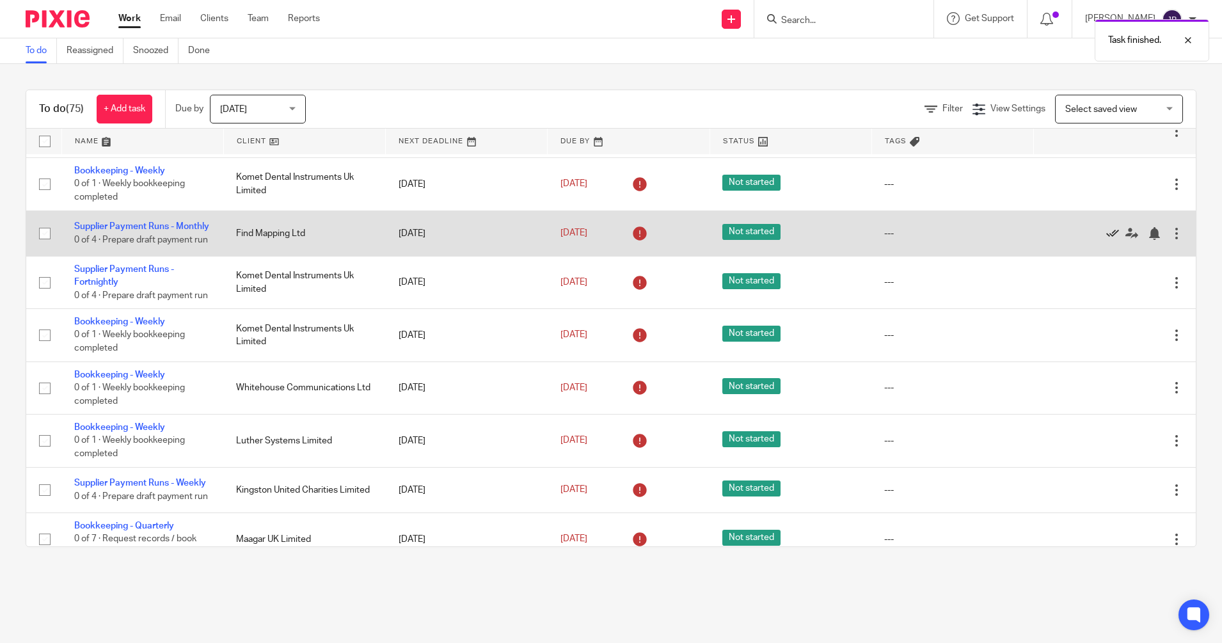
click at [1106, 240] on icon at bounding box center [1112, 233] width 13 height 13
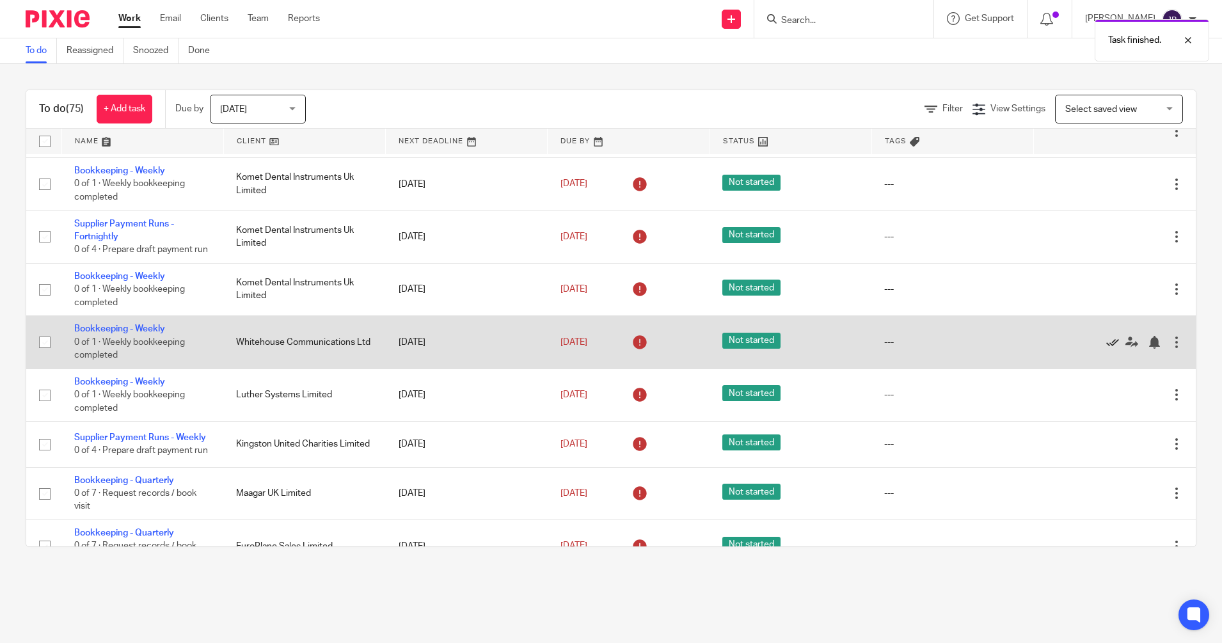
click at [1106, 349] on icon at bounding box center [1112, 342] width 13 height 13
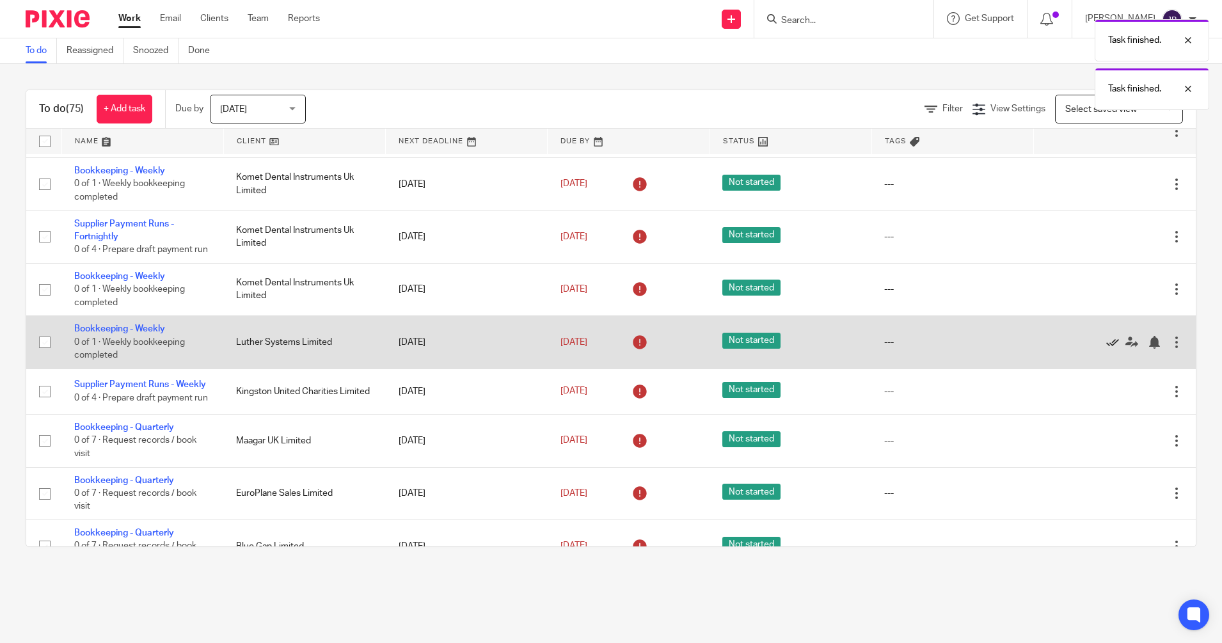
click at [1106, 349] on icon at bounding box center [1112, 342] width 13 height 13
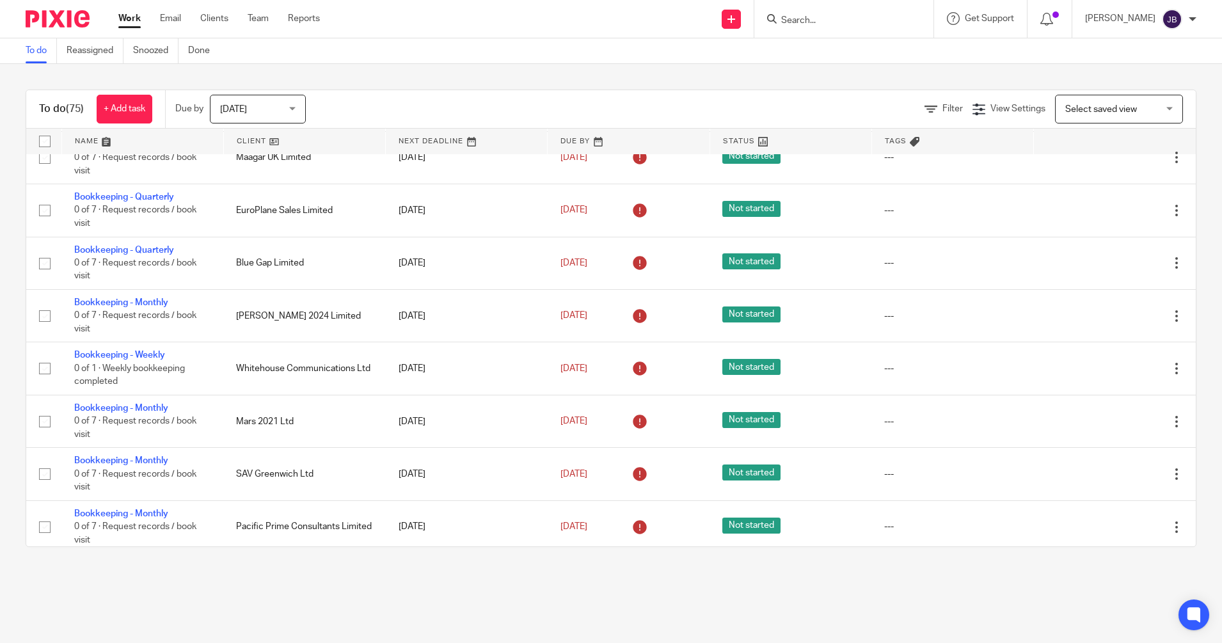
scroll to position [553, 0]
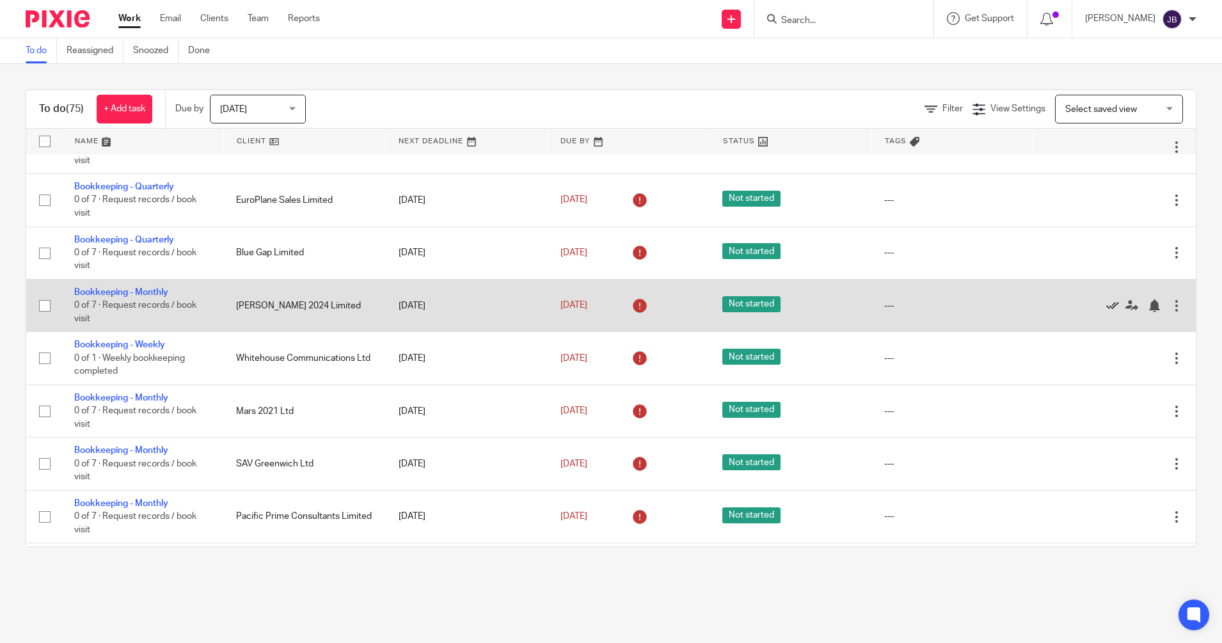
click at [1106, 312] on icon at bounding box center [1112, 305] width 13 height 13
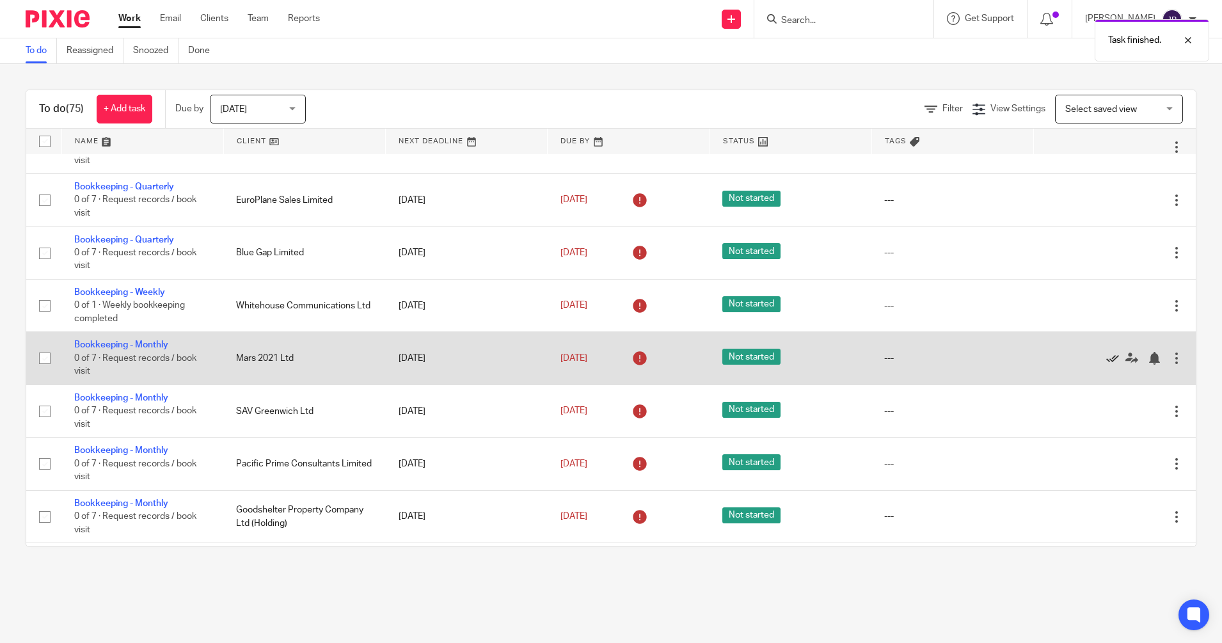
click at [1106, 365] on icon at bounding box center [1112, 358] width 13 height 13
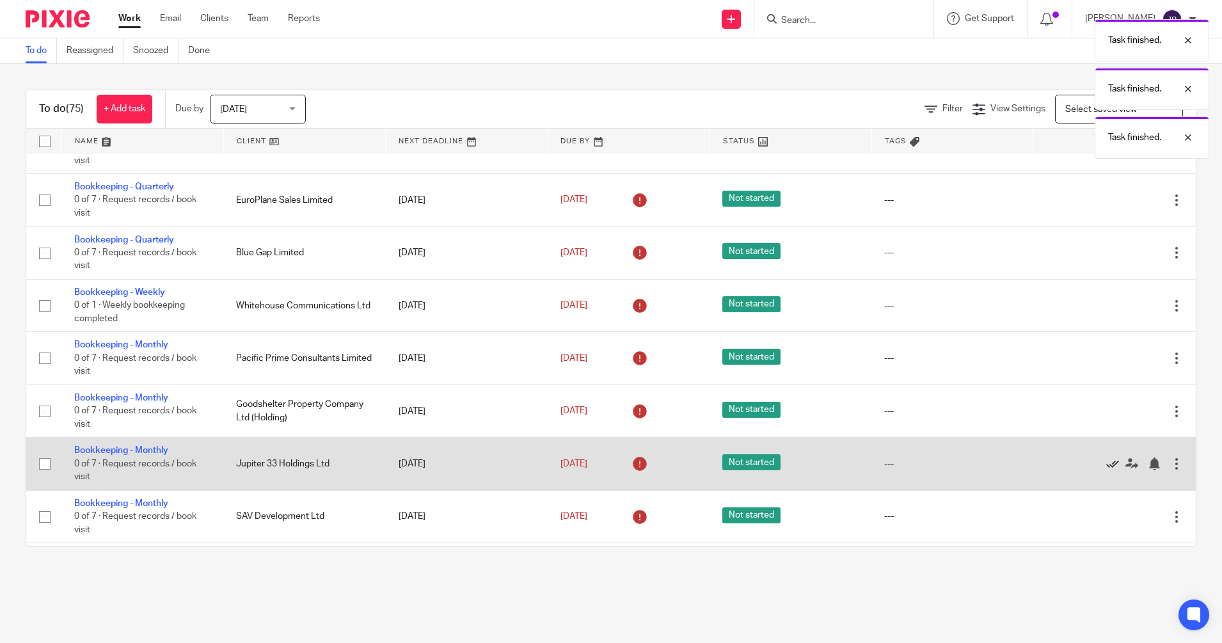
click at [1106, 470] on icon at bounding box center [1112, 463] width 13 height 13
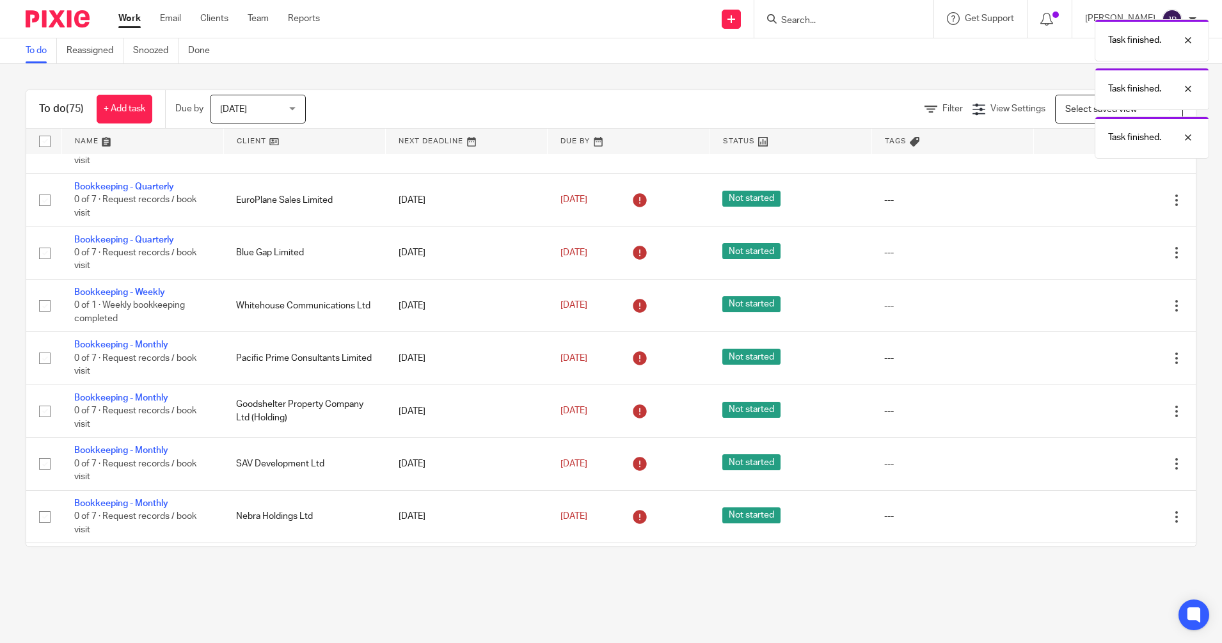
click at [1106, 470] on icon at bounding box center [1112, 463] width 13 height 13
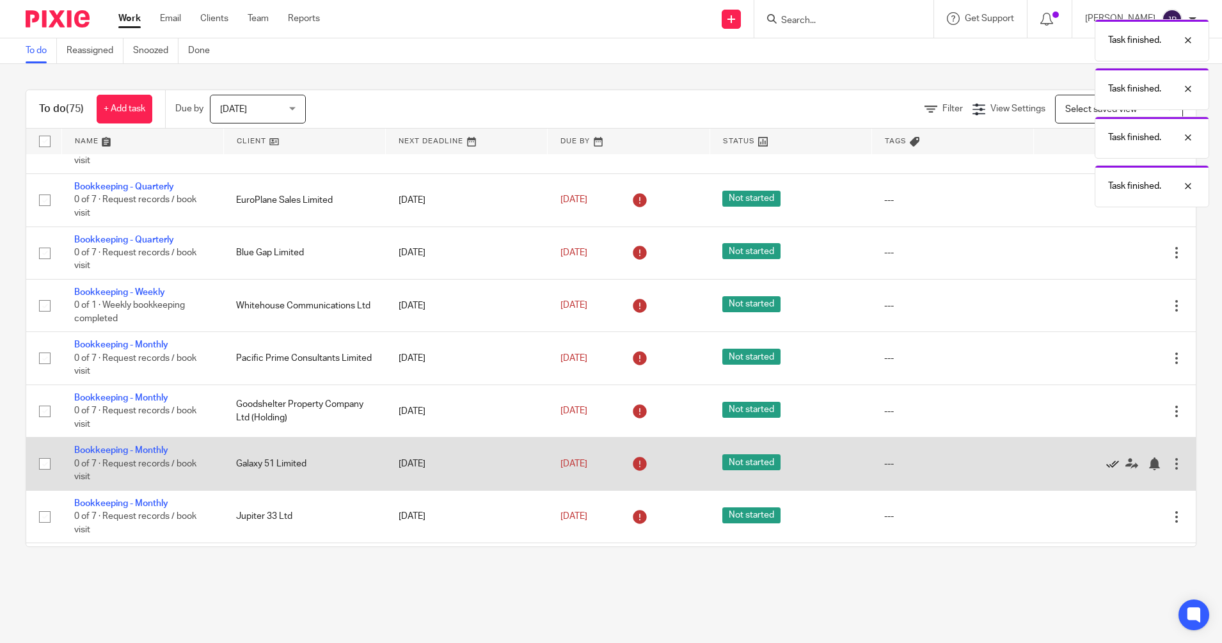
click at [1106, 470] on icon at bounding box center [1112, 463] width 13 height 13
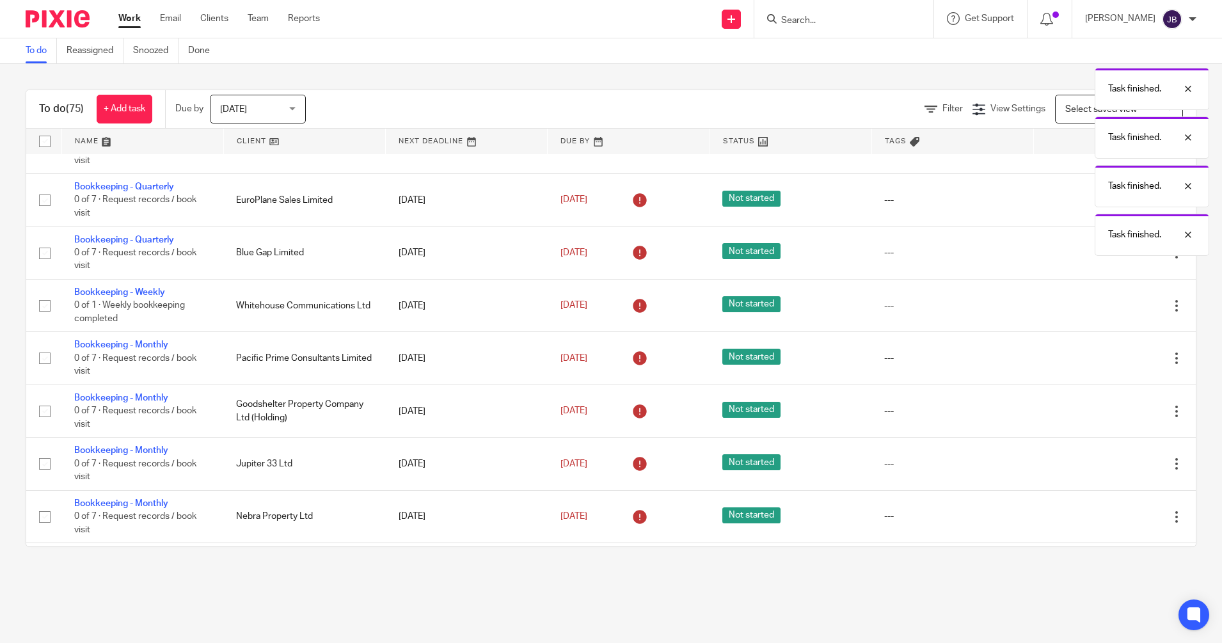
click at [1106, 470] on icon at bounding box center [1112, 463] width 13 height 13
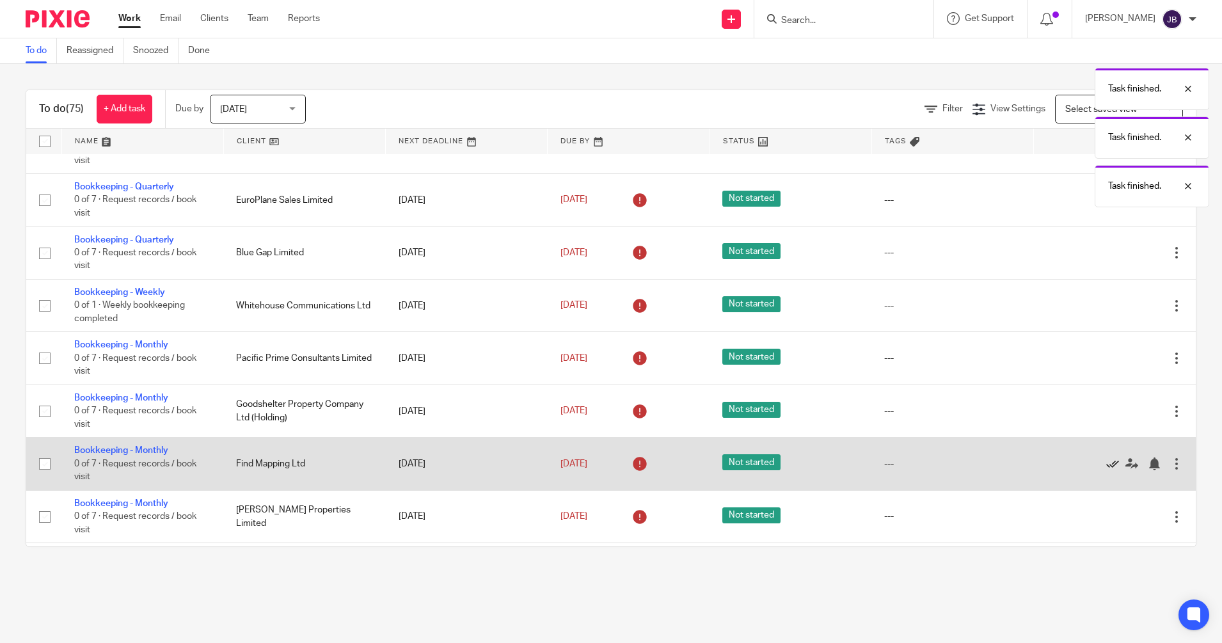
click at [1106, 470] on icon at bounding box center [1112, 463] width 13 height 13
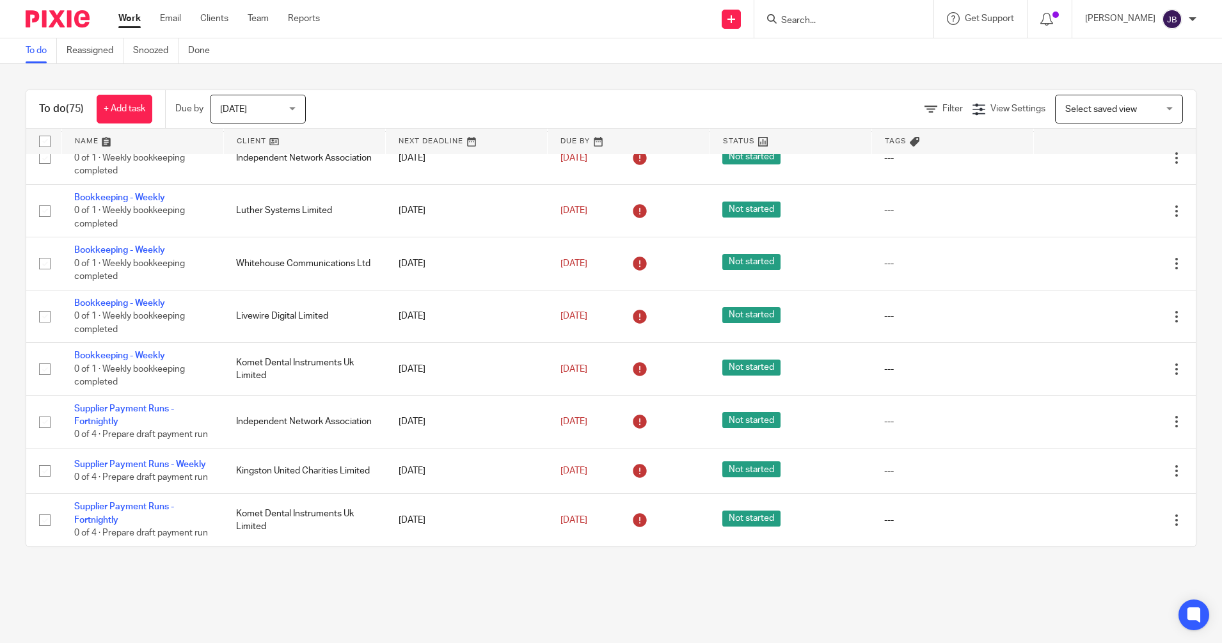
scroll to position [0, 0]
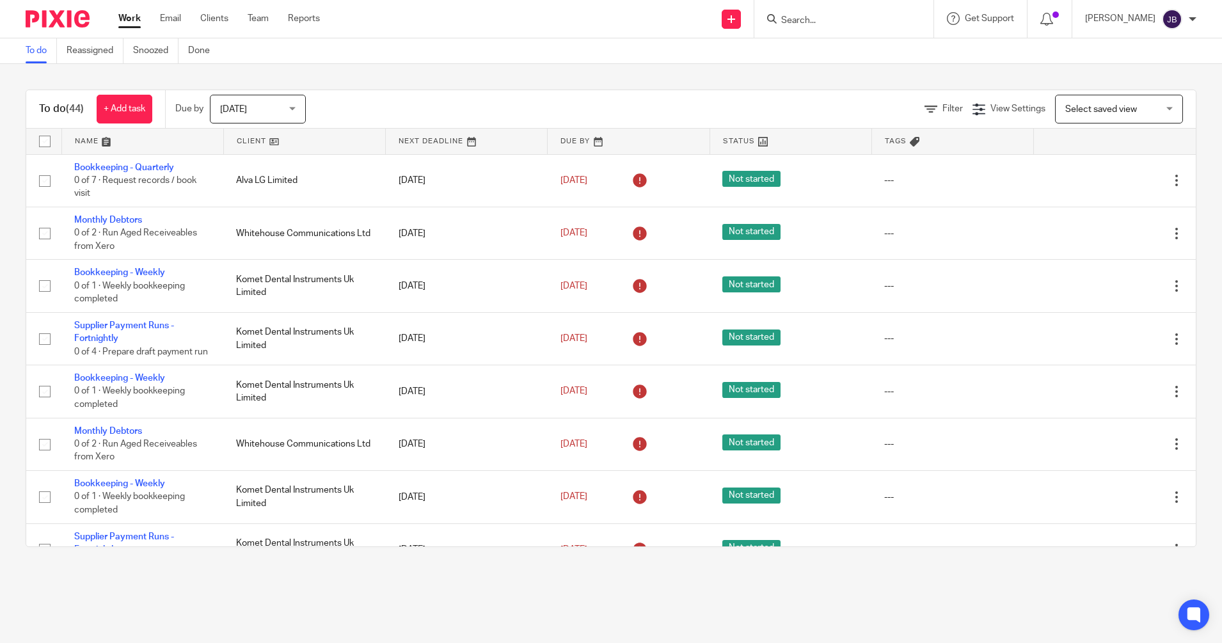
click at [823, 24] on input "Search" at bounding box center [837, 21] width 115 height 12
type input "komet"
click at [832, 44] on link at bounding box center [867, 49] width 180 height 19
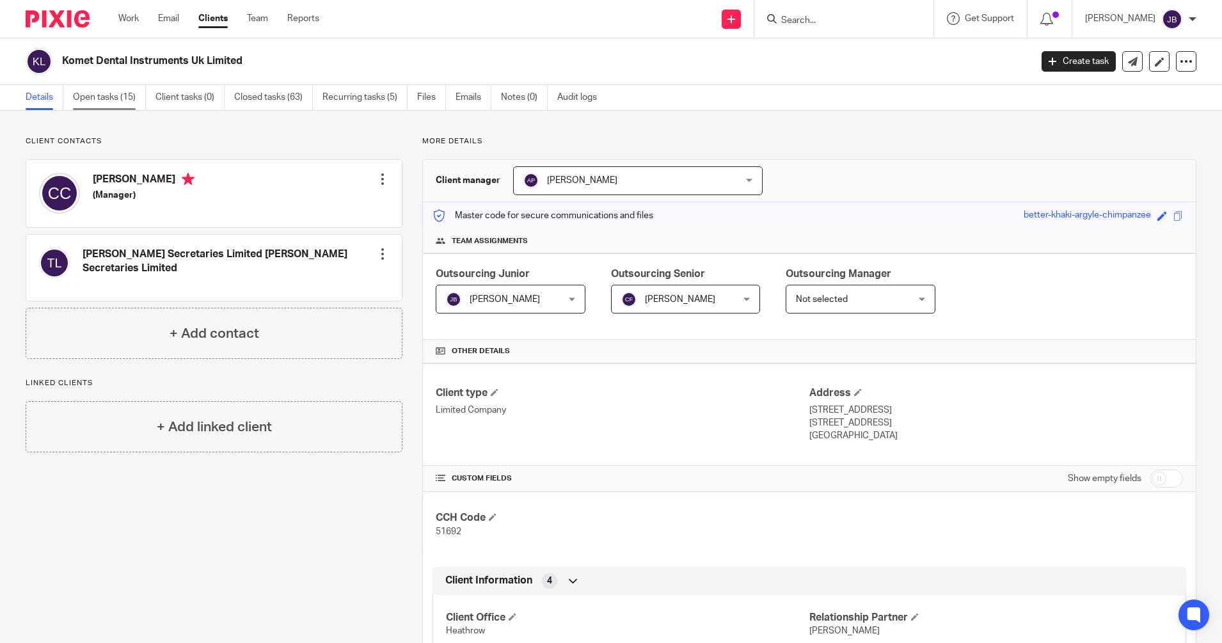
click at [120, 93] on link "Open tasks (15)" at bounding box center [109, 97] width 73 height 25
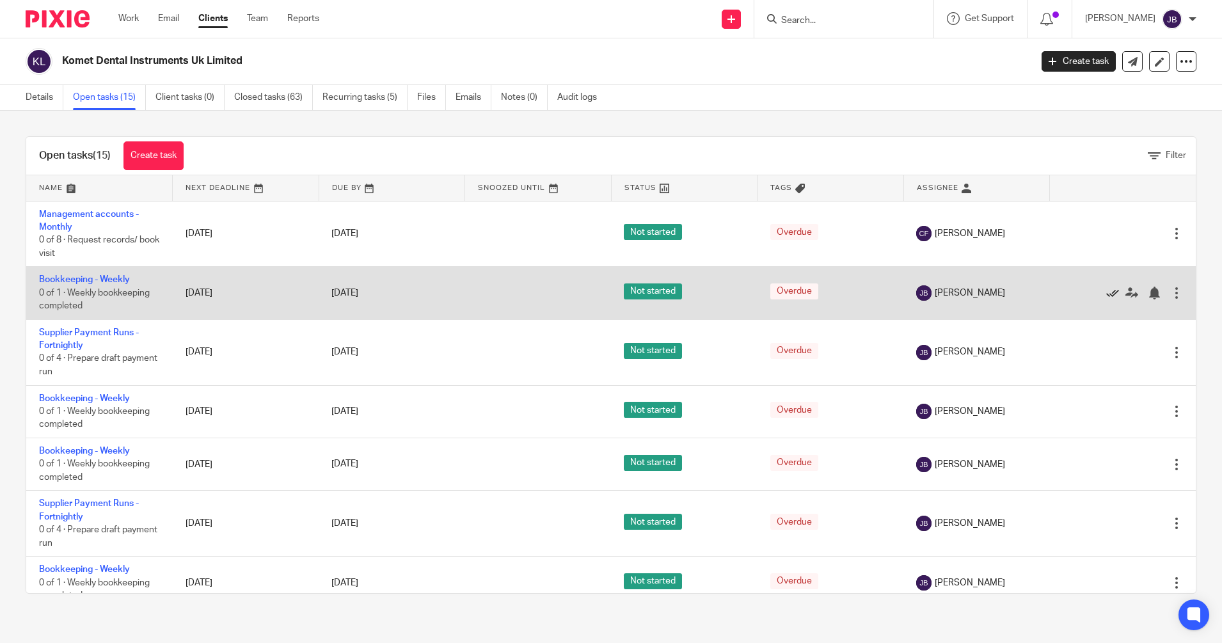
click at [1106, 289] on icon at bounding box center [1112, 293] width 13 height 13
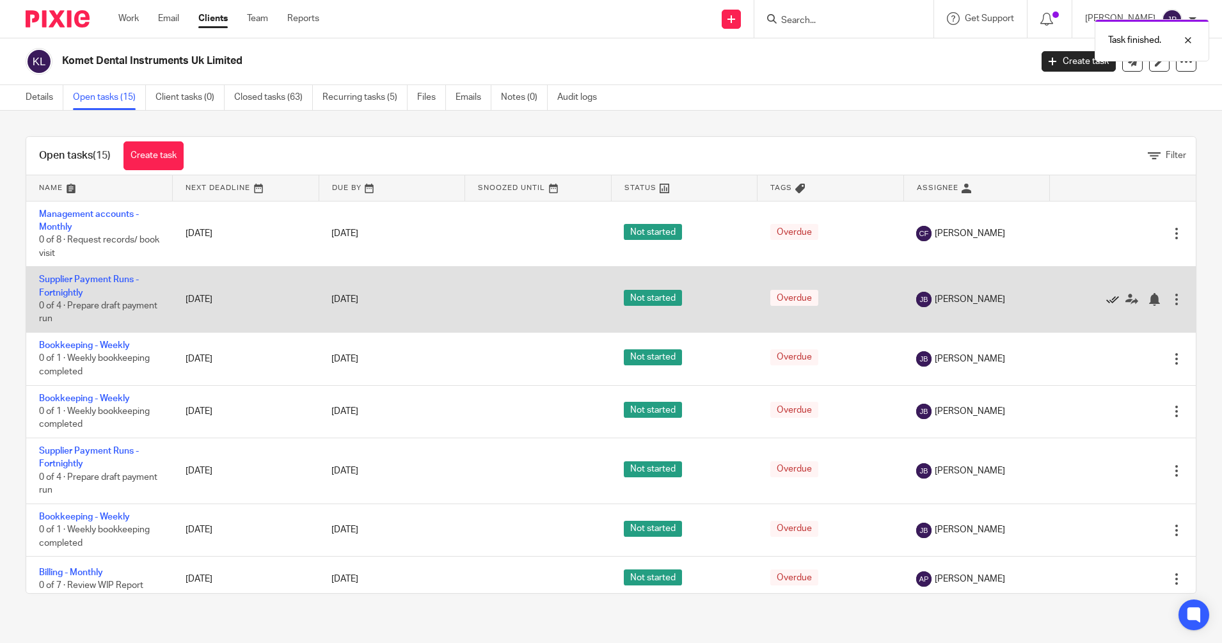
click at [1106, 298] on icon at bounding box center [1112, 299] width 13 height 13
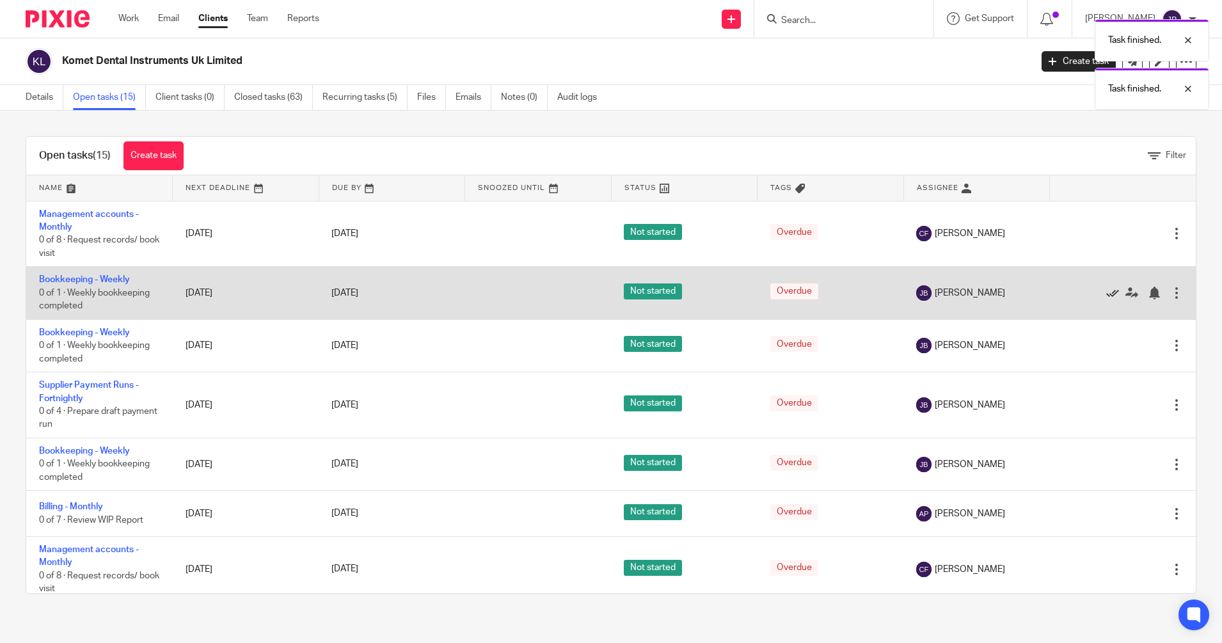
click at [1106, 290] on icon at bounding box center [1112, 293] width 13 height 13
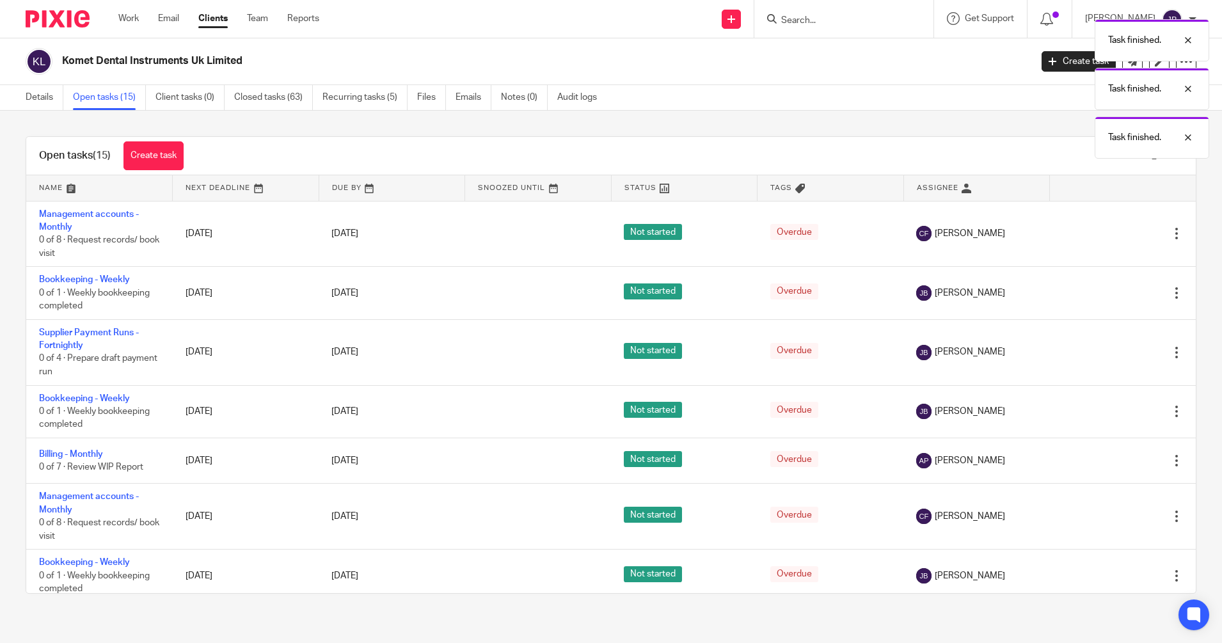
click at [1106, 290] on icon at bounding box center [1112, 293] width 13 height 13
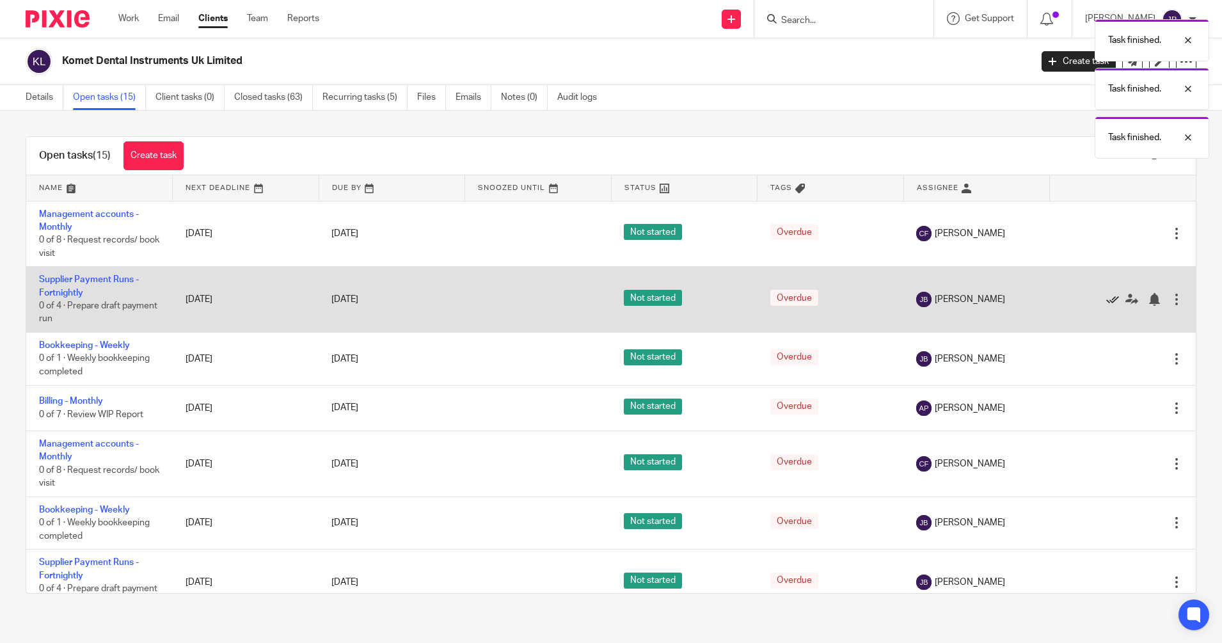
click at [1074, 296] on div "Edit task Delete" at bounding box center [1123, 299] width 121 height 32
click at [1106, 296] on icon at bounding box center [1112, 299] width 13 height 13
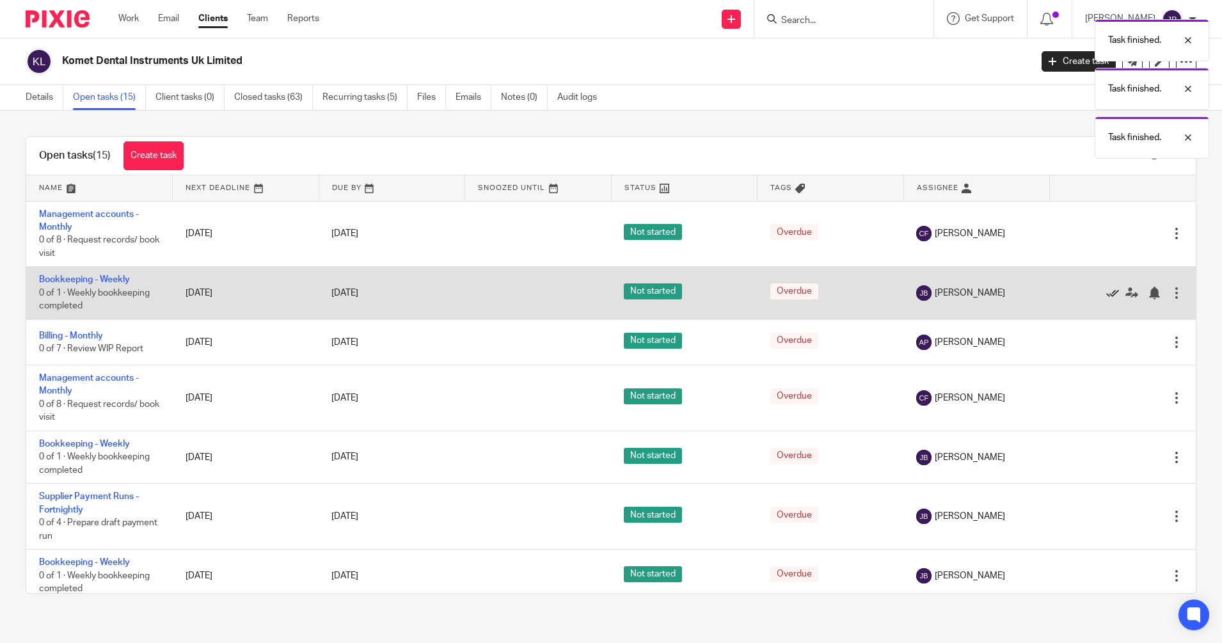
click at [1106, 289] on icon at bounding box center [1112, 293] width 13 height 13
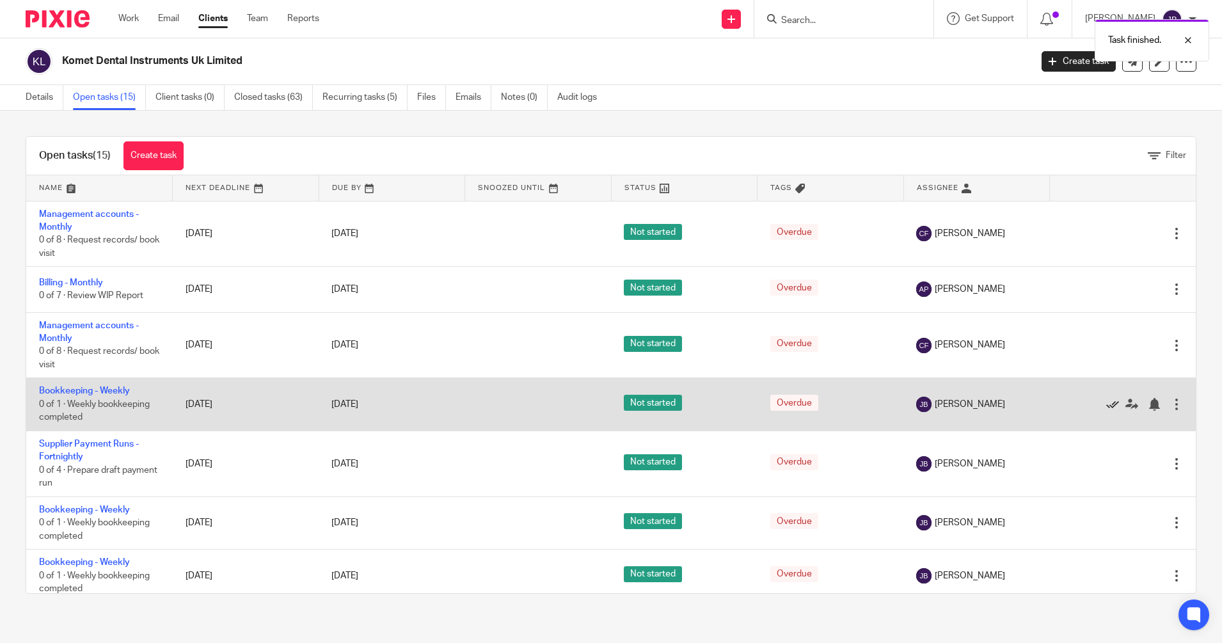
click at [1106, 400] on icon at bounding box center [1112, 404] width 13 height 13
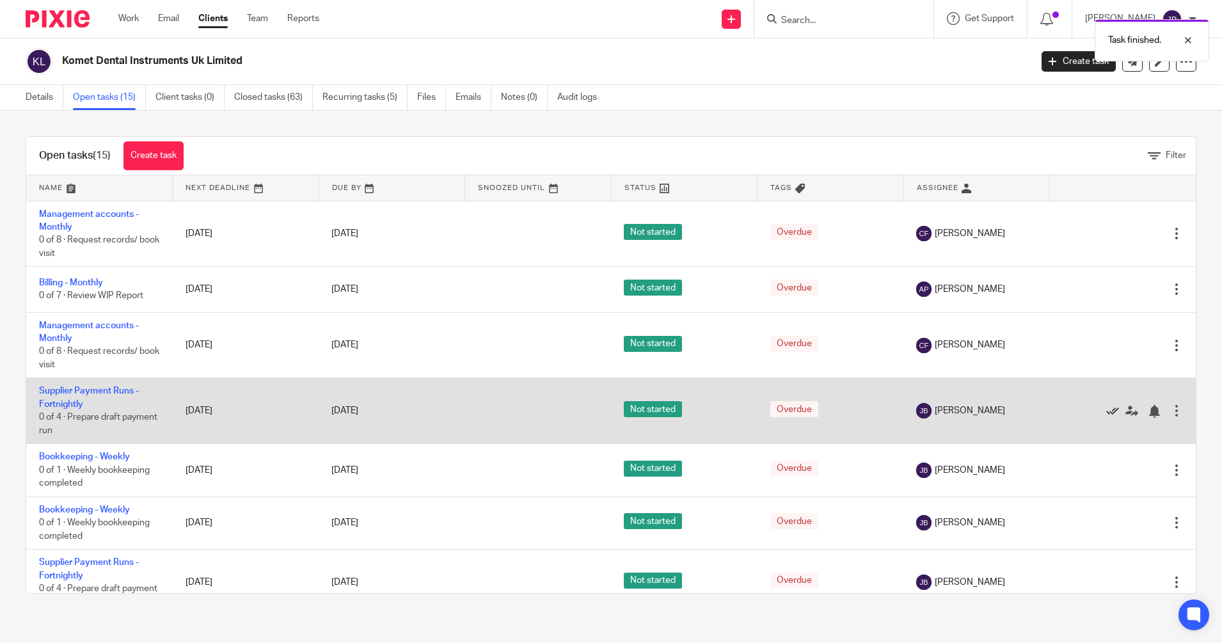
click at [1106, 409] on icon at bounding box center [1112, 411] width 13 height 13
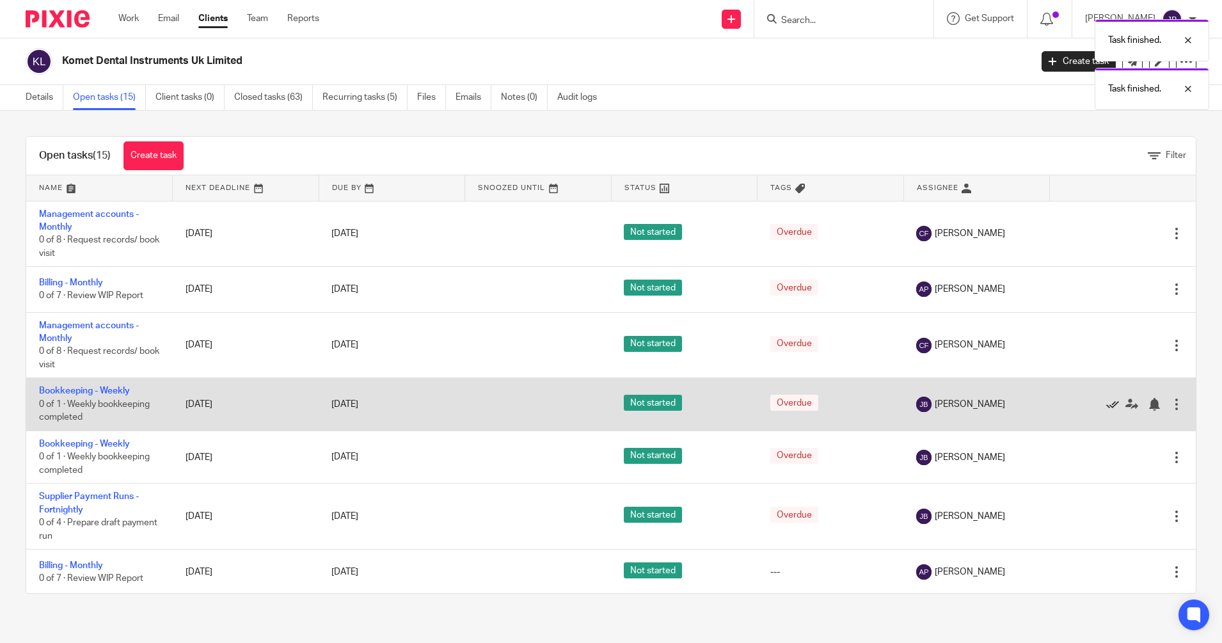
click at [1106, 402] on icon at bounding box center [1112, 404] width 13 height 13
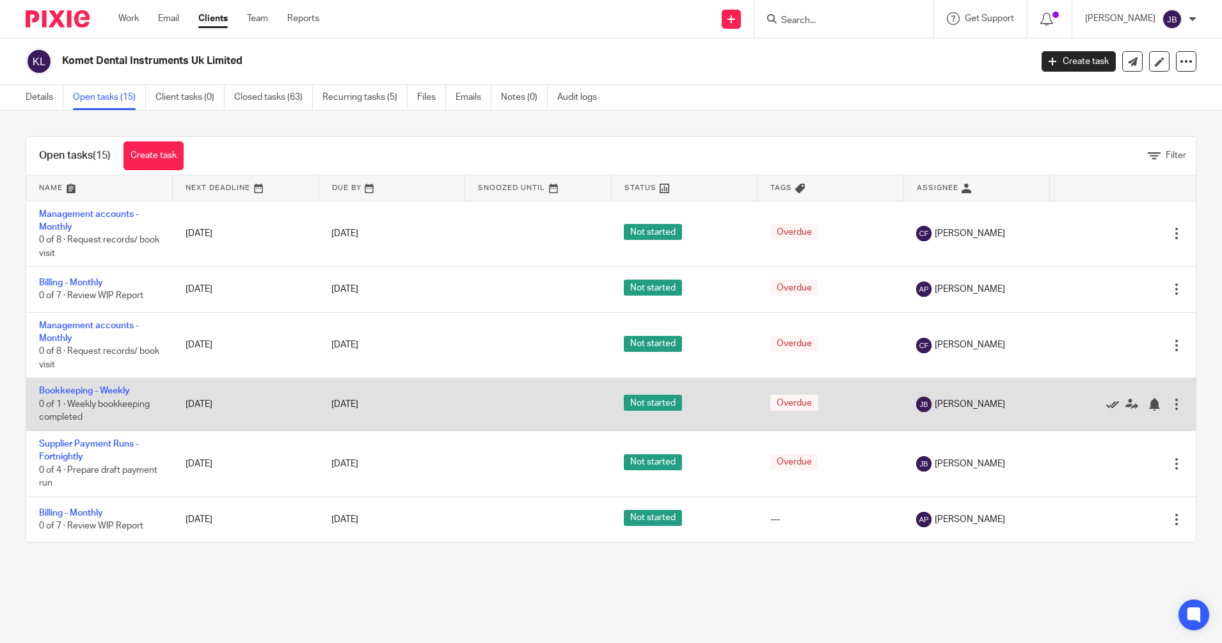
click at [1106, 398] on icon at bounding box center [1112, 404] width 13 height 13
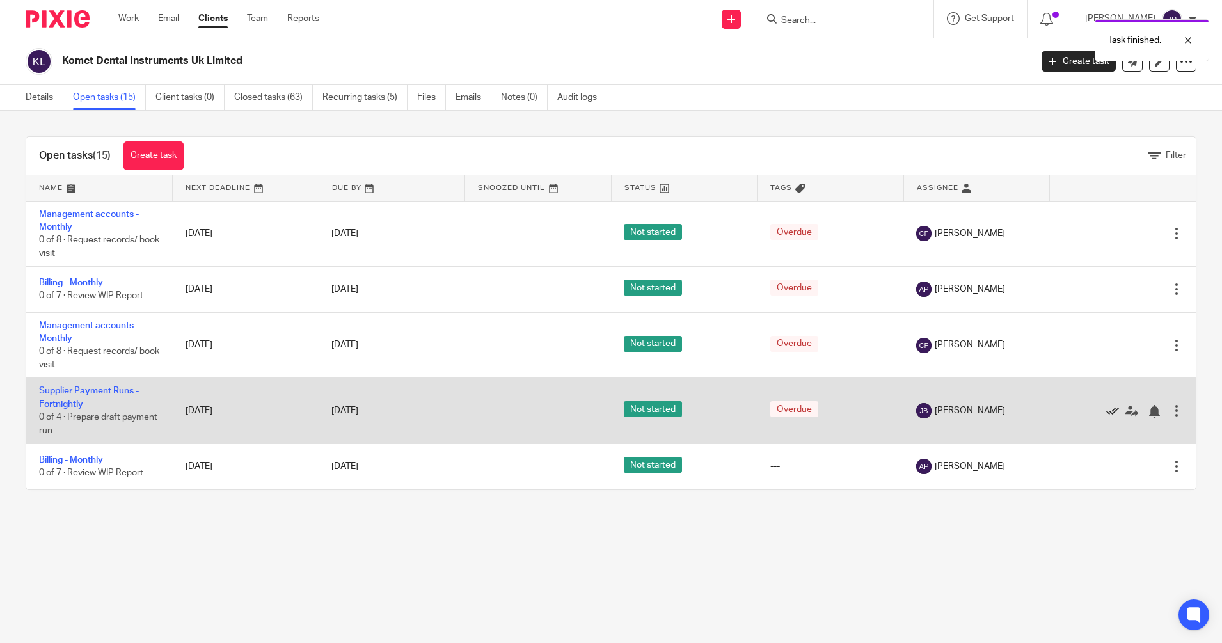
click at [1106, 409] on icon at bounding box center [1112, 411] width 13 height 13
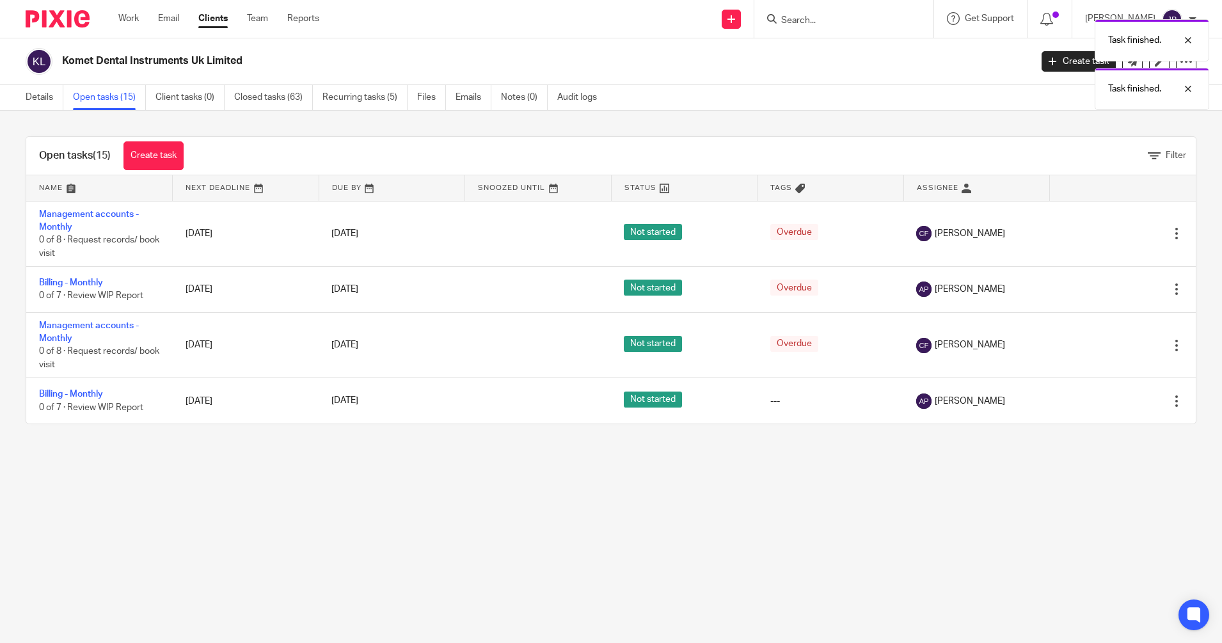
click at [88, 91] on link "Open tasks (15)" at bounding box center [109, 97] width 73 height 25
click at [129, 24] on link "Work" at bounding box center [128, 18] width 20 height 13
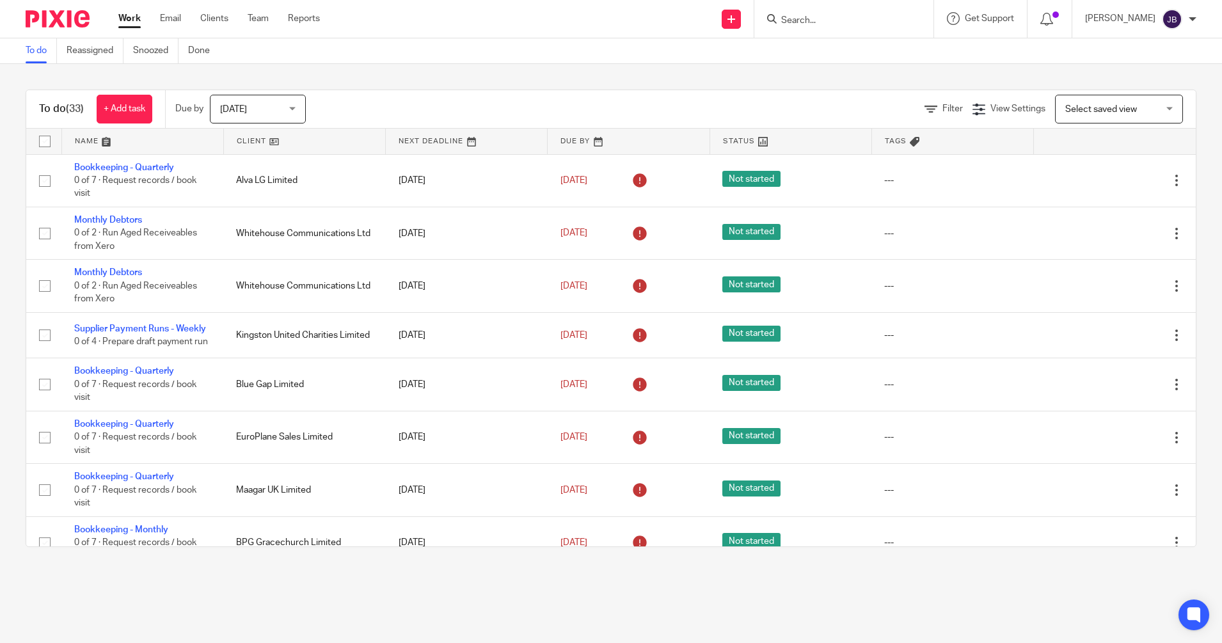
click at [822, 26] on input "Search" at bounding box center [837, 21] width 115 height 12
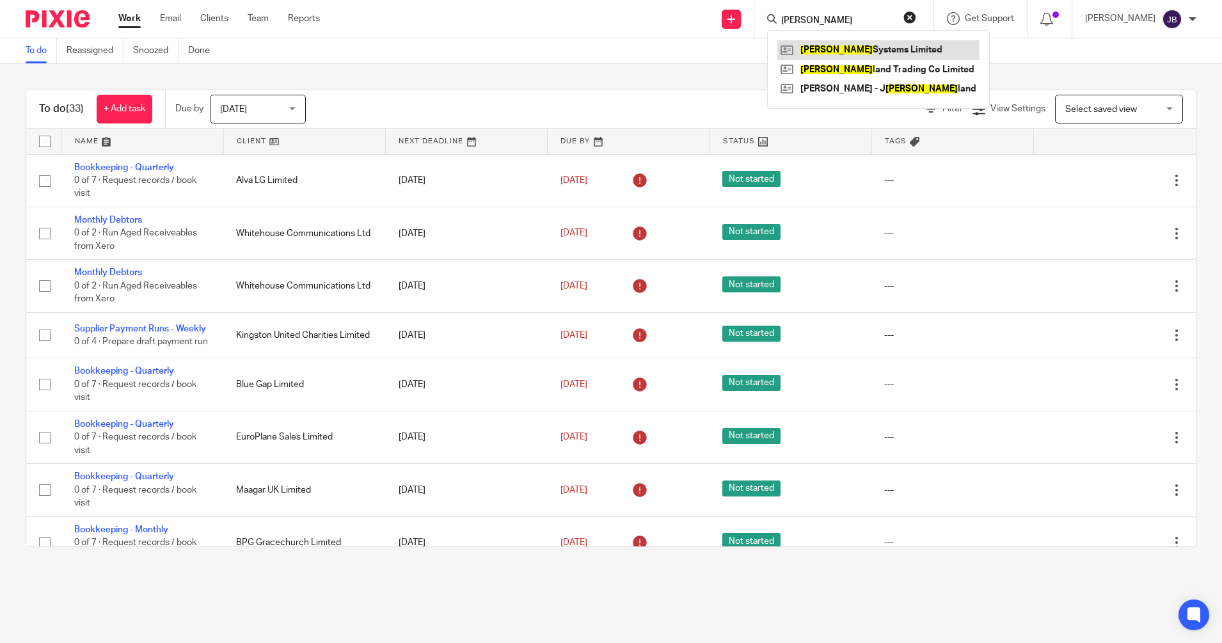
type input "[PERSON_NAME]"
click at [832, 42] on link at bounding box center [878, 49] width 202 height 19
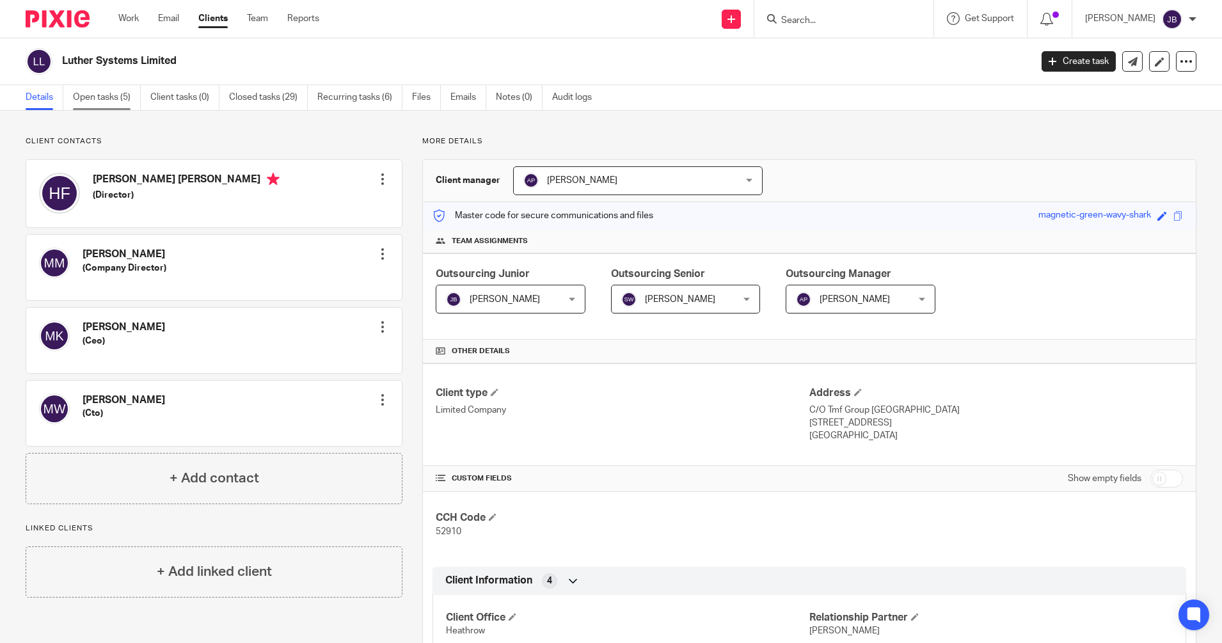
click at [100, 92] on link "Open tasks (5)" at bounding box center [107, 97] width 68 height 25
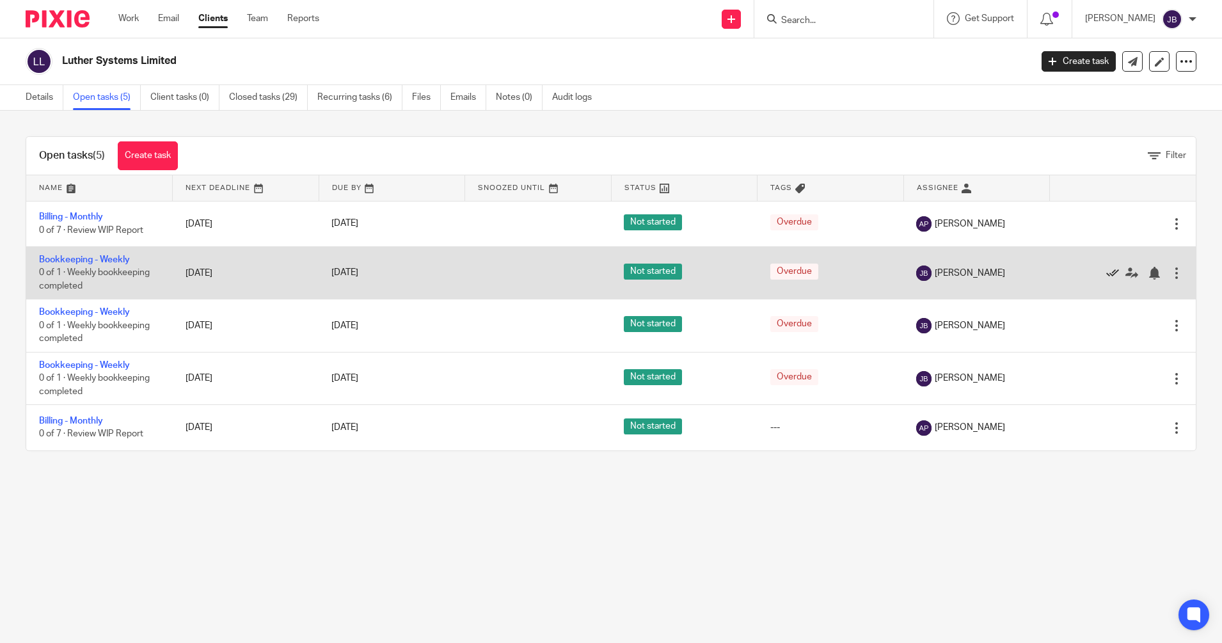
click at [1106, 269] on icon at bounding box center [1112, 273] width 13 height 13
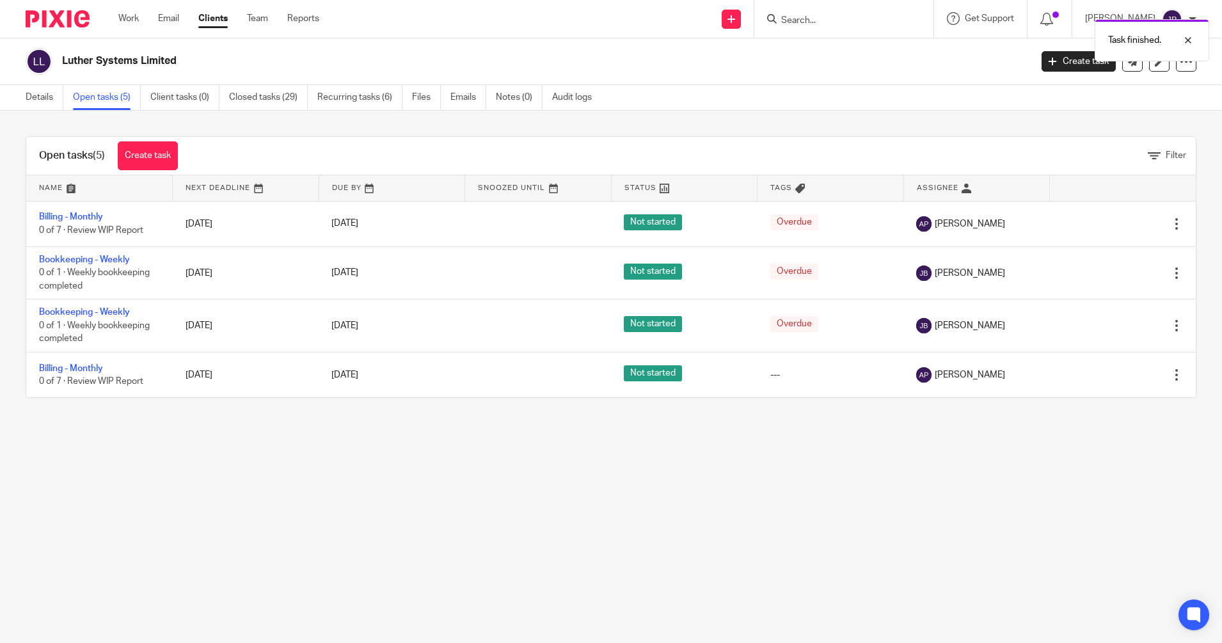
click at [1106, 269] on icon at bounding box center [1112, 273] width 13 height 13
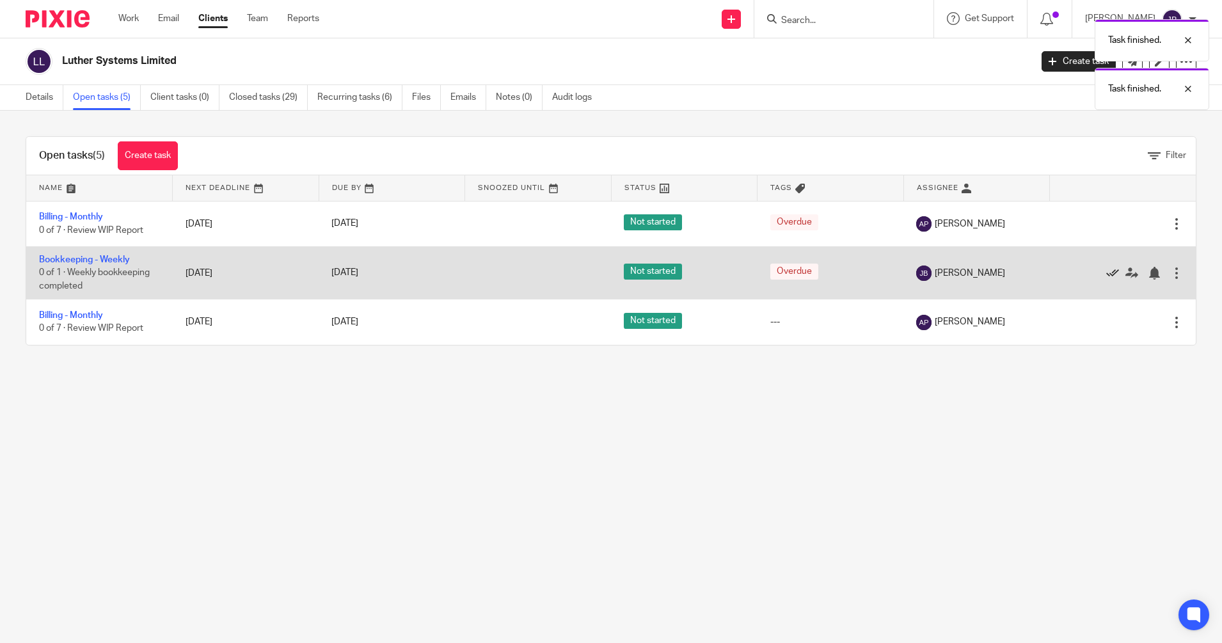
click at [1106, 270] on icon at bounding box center [1112, 273] width 13 height 13
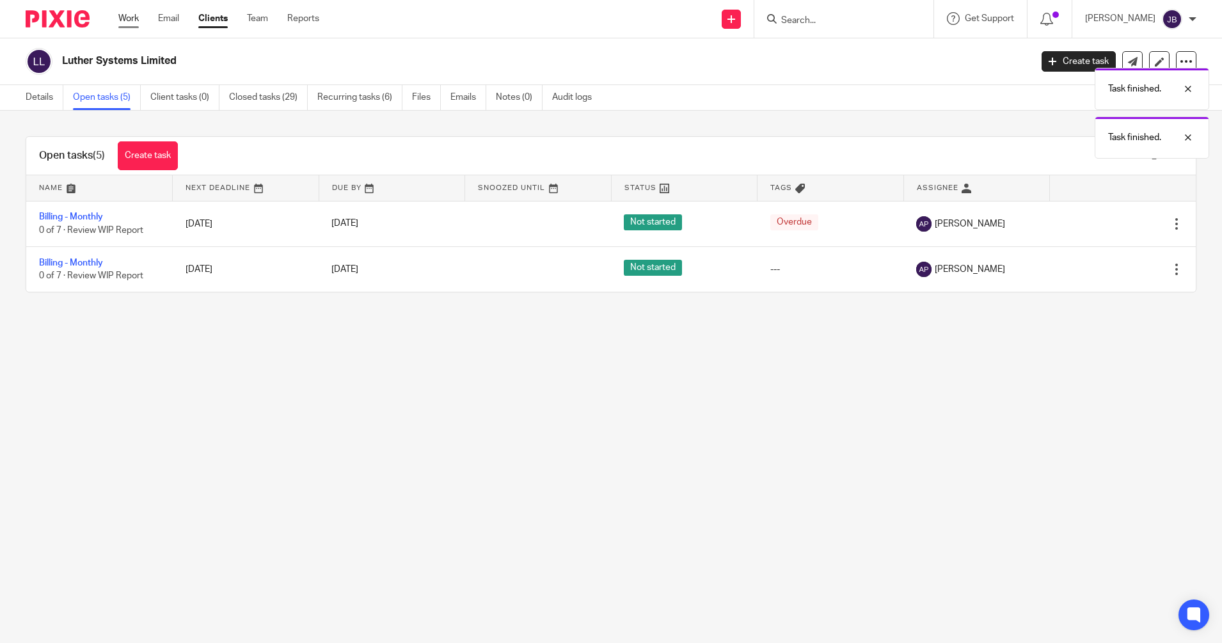
click at [136, 23] on link "Work" at bounding box center [128, 18] width 20 height 13
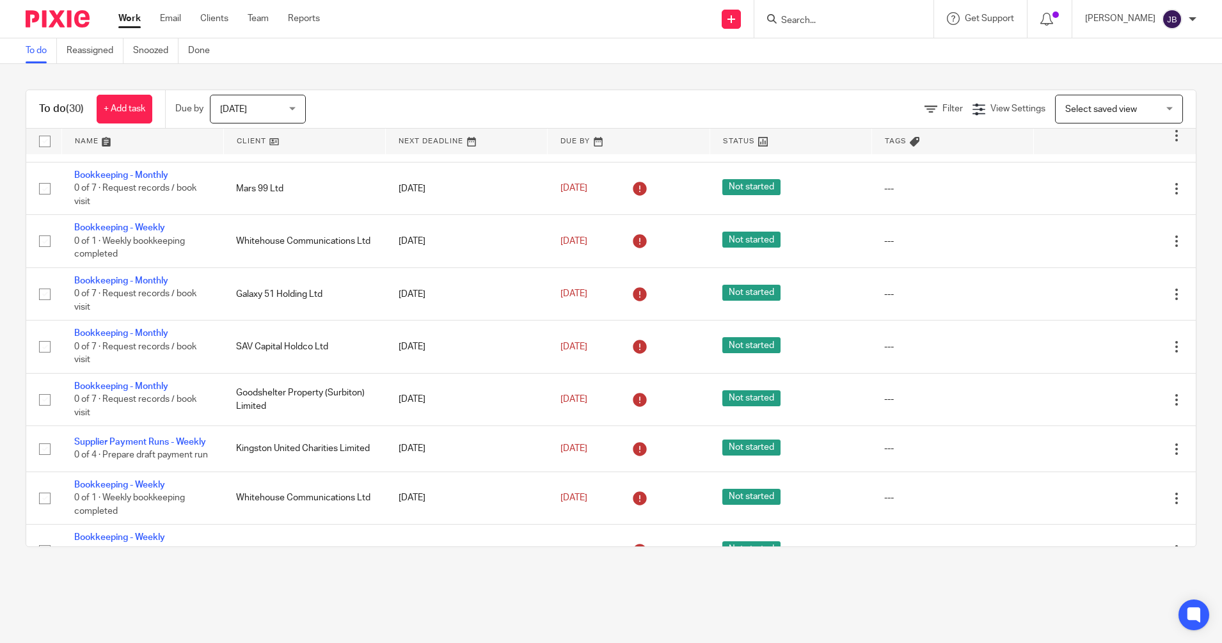
scroll to position [710, 0]
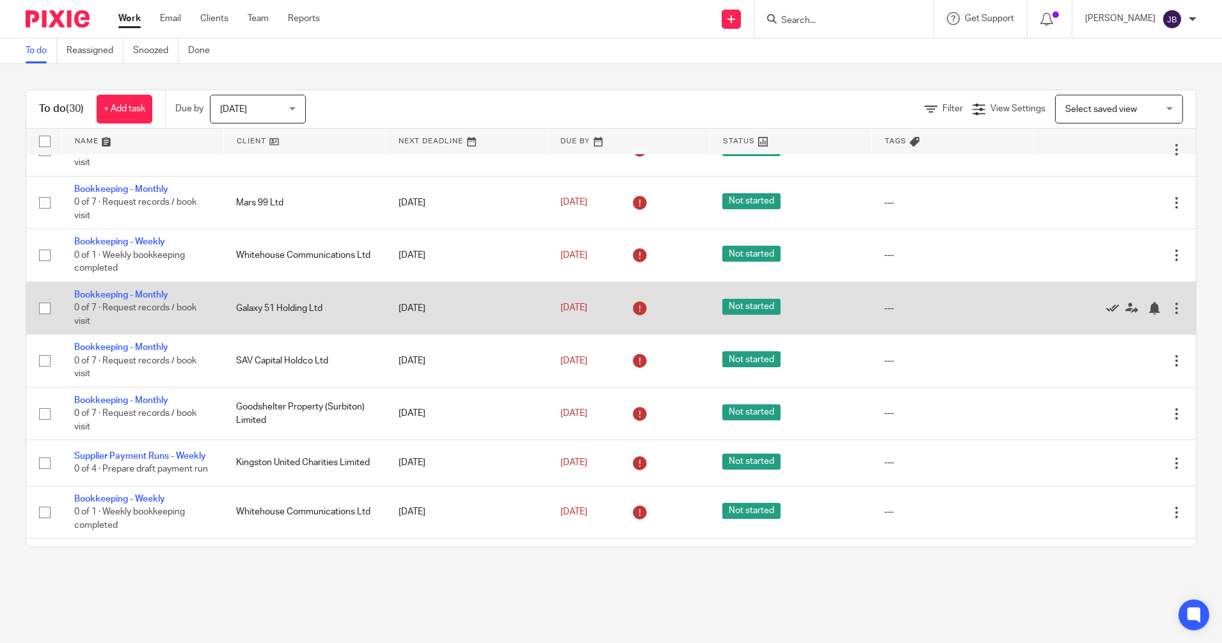
click at [1106, 315] on icon at bounding box center [1112, 308] width 13 height 13
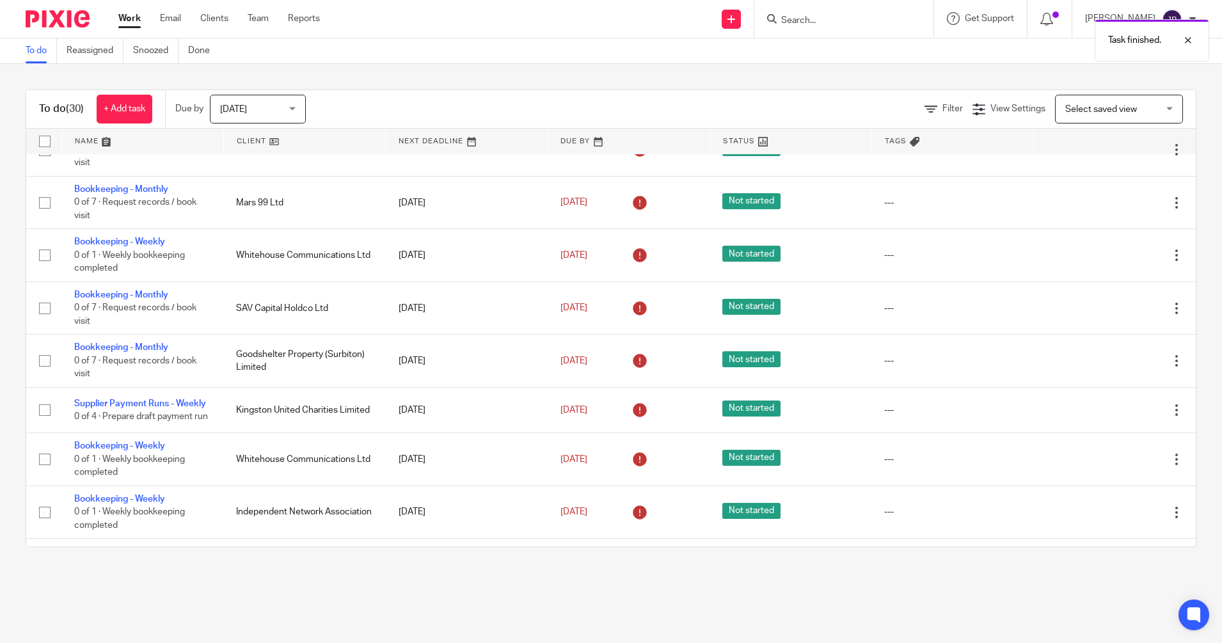
click at [1106, 315] on icon at bounding box center [1112, 308] width 13 height 13
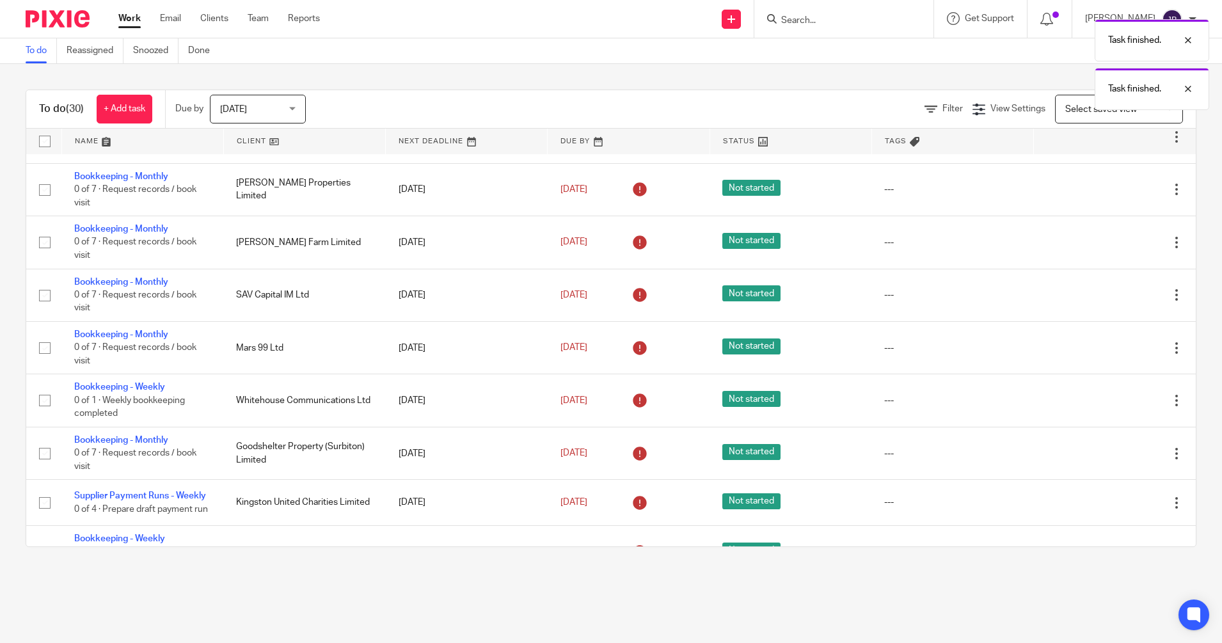
scroll to position [557, 0]
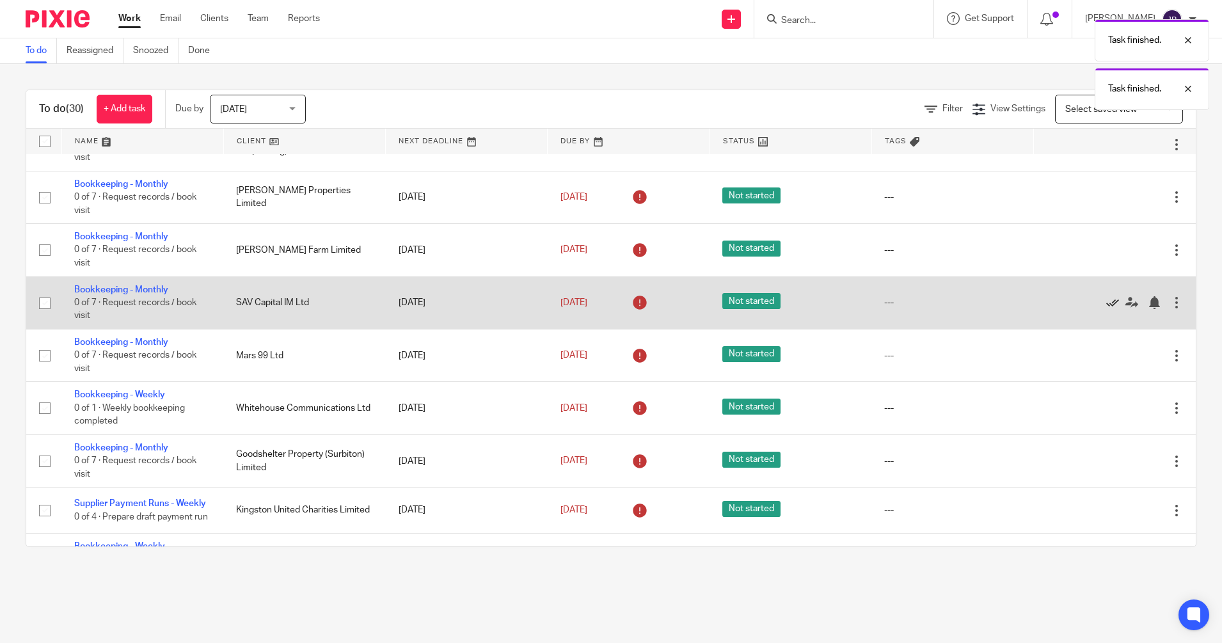
click at [1106, 309] on icon at bounding box center [1112, 302] width 13 height 13
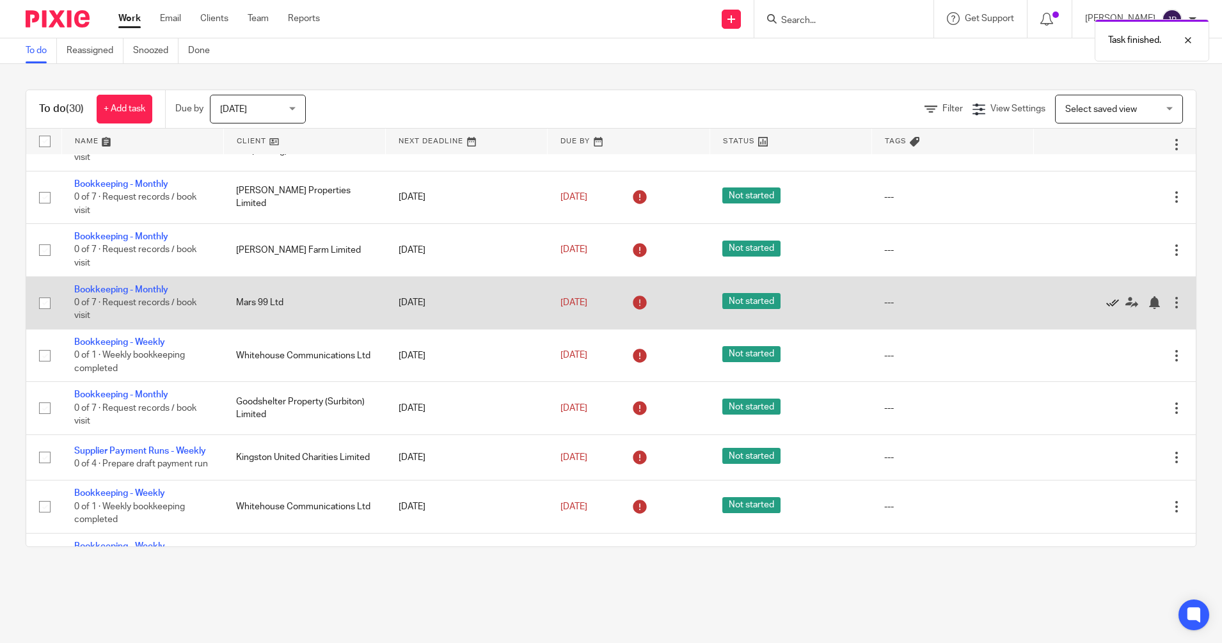
click at [1106, 309] on icon at bounding box center [1112, 302] width 13 height 13
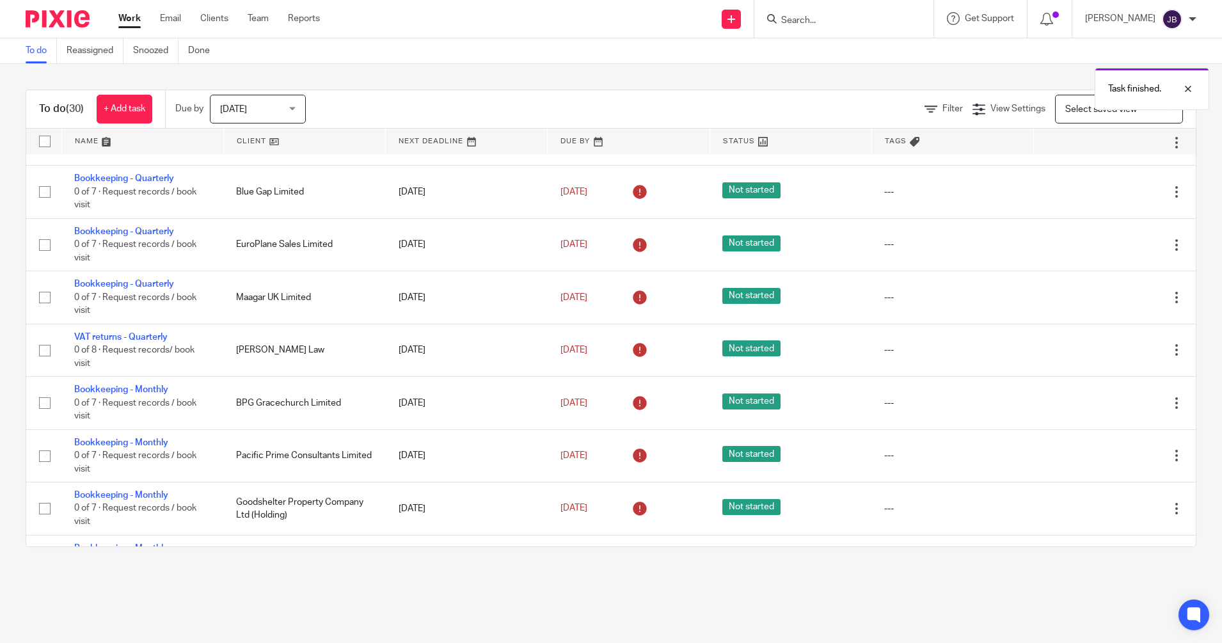
scroll to position [188, 0]
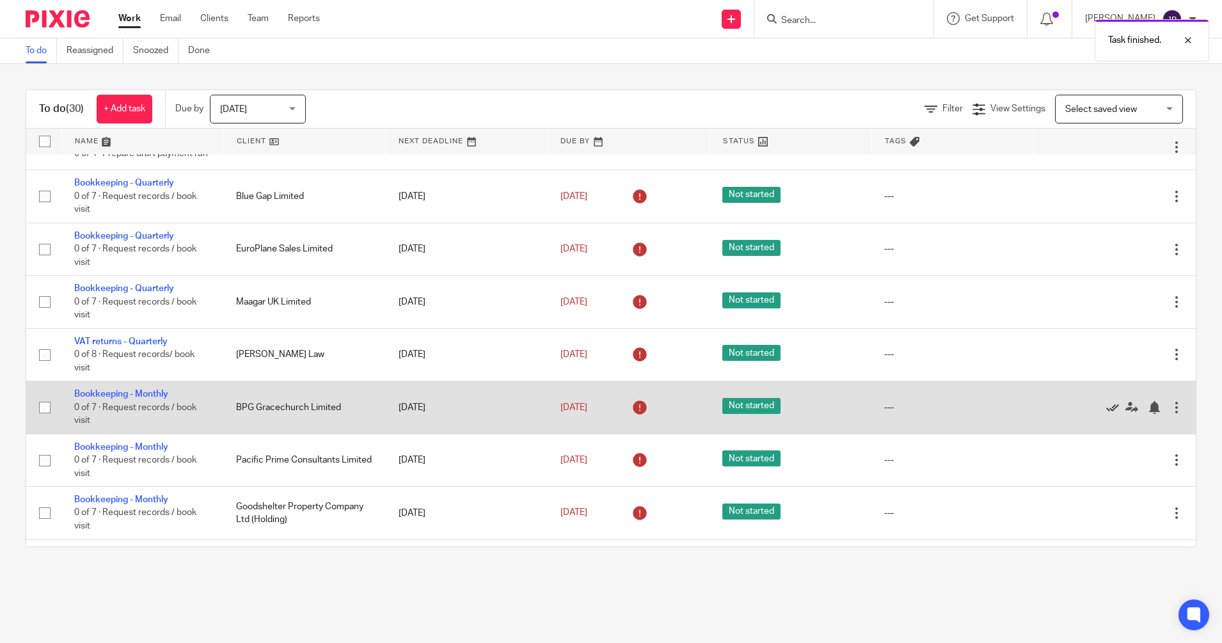
click at [1106, 414] on icon at bounding box center [1112, 407] width 13 height 13
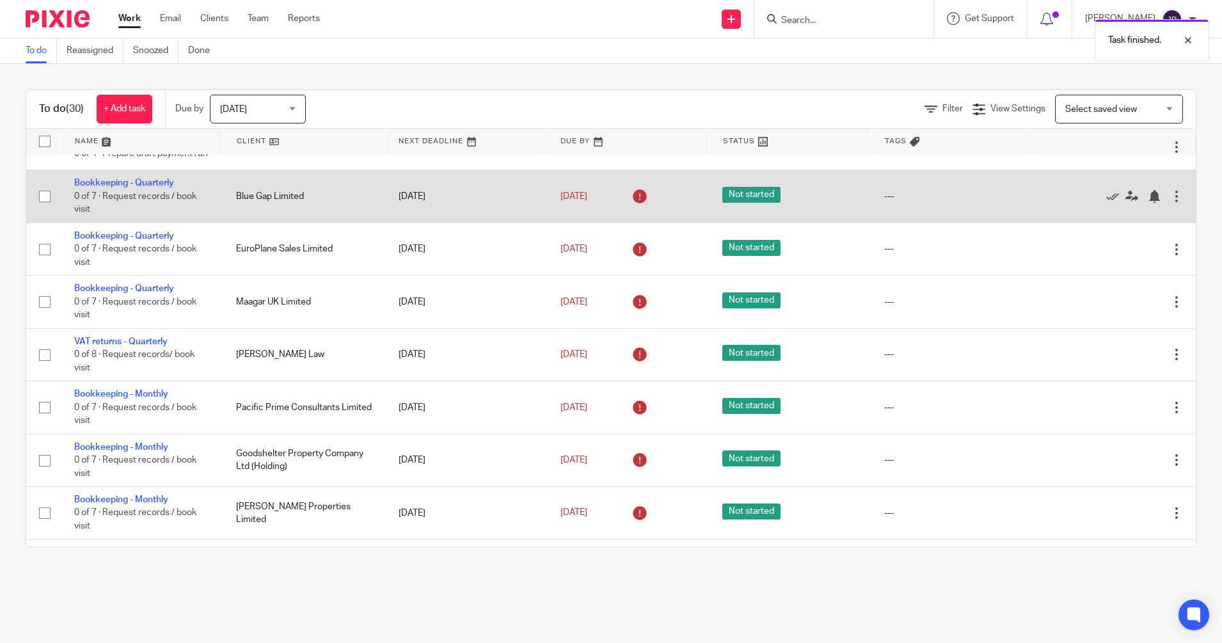
drag, startPoint x: 1158, startPoint y: 263, endPoint x: 1159, endPoint y: 237, distance: 25.6
click at [1159, 237] on tbody "No client selected No client selected 15 Gifts Ltd 1771 Technologies Limited 19…" at bounding box center [611, 611] width 1170 height 1291
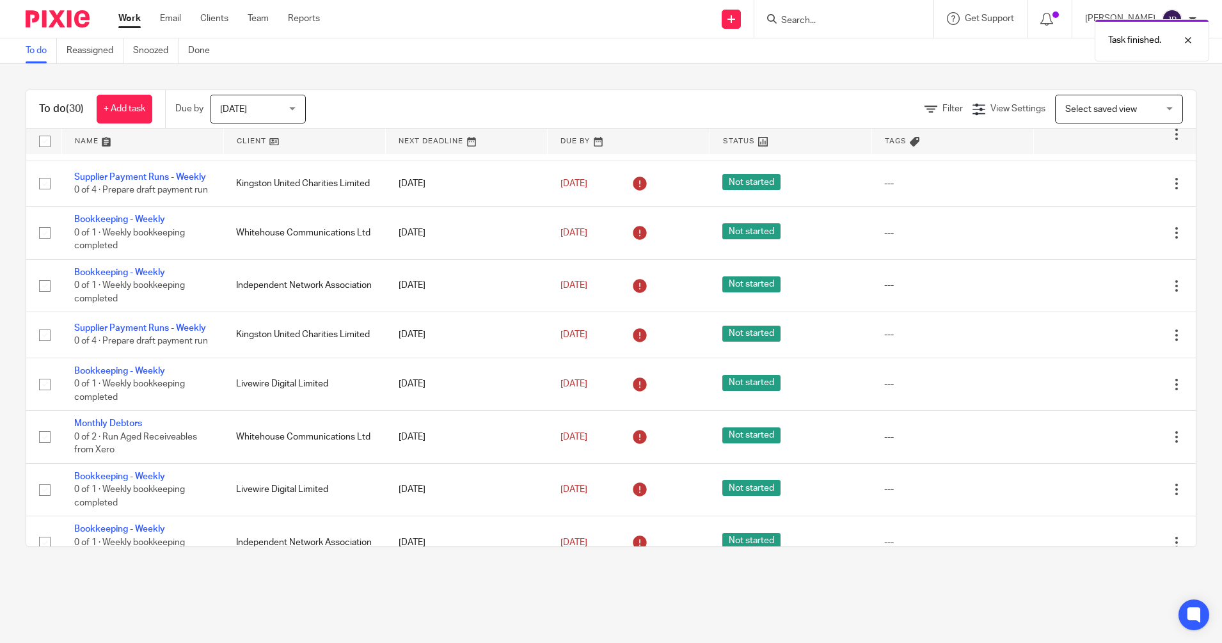
scroll to position [992, 0]
